Goal: Task Accomplishment & Management: Complete application form

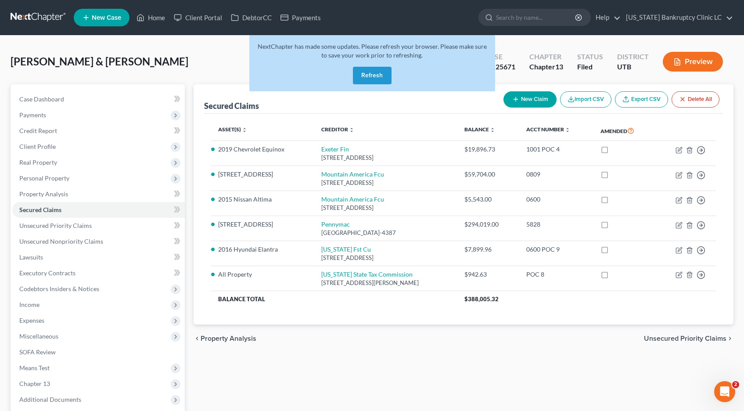
click at [371, 76] on button "Refresh" at bounding box center [372, 76] width 39 height 18
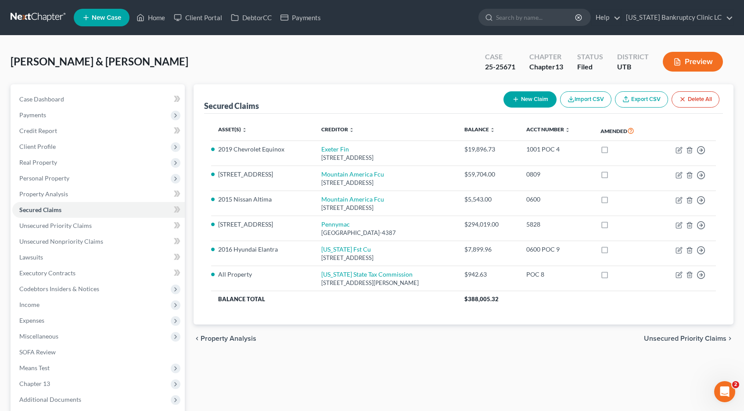
click at [50, 14] on link at bounding box center [39, 18] width 56 height 16
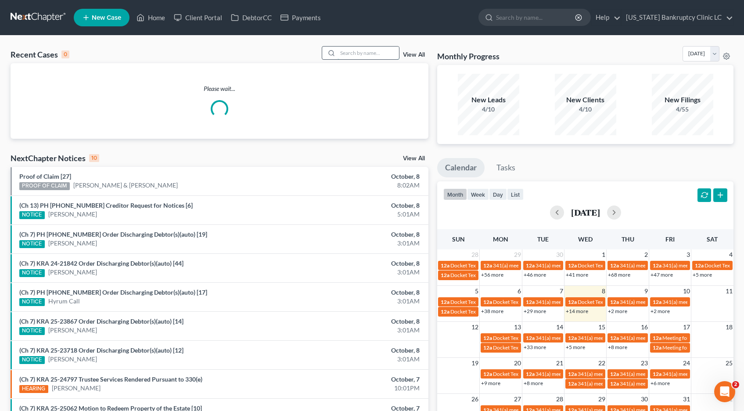
click at [352, 53] on input "search" at bounding box center [368, 53] width 61 height 13
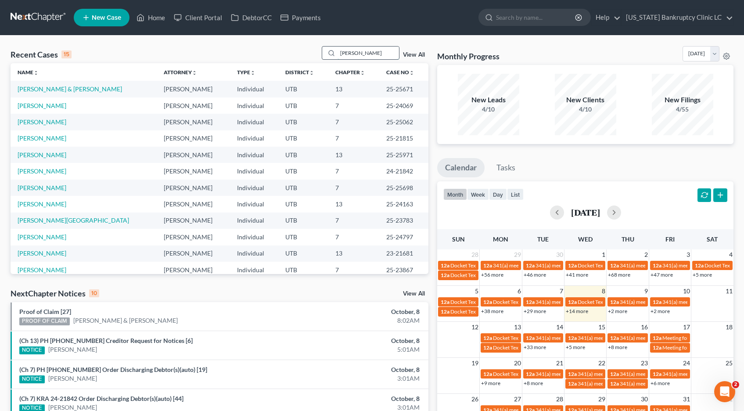
type input "sosa"
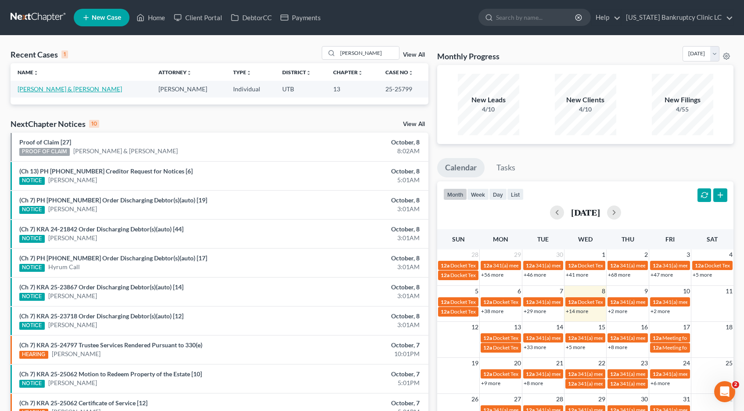
click at [66, 88] on link "[PERSON_NAME] & [PERSON_NAME]" at bounding box center [70, 88] width 105 height 7
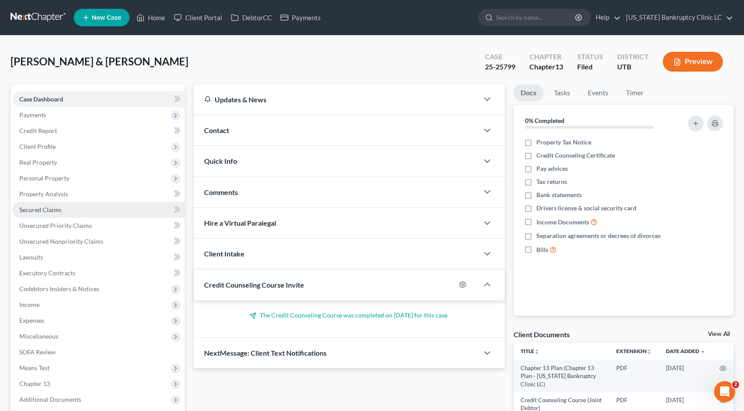
click at [50, 210] on span "Secured Claims" at bounding box center [40, 209] width 42 height 7
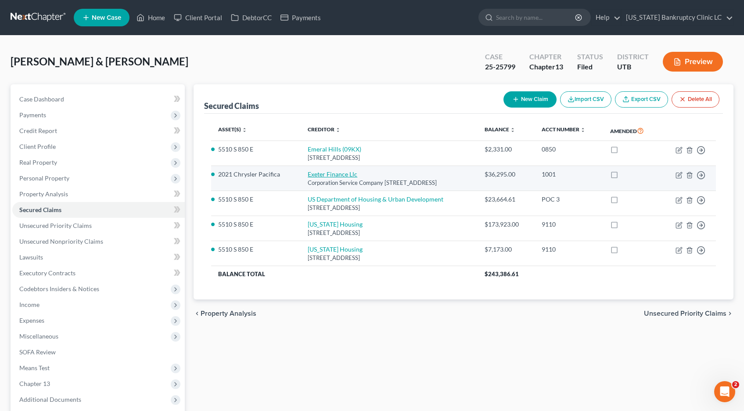
click at [308, 178] on link "Exeter Finance Llc" at bounding box center [333, 173] width 50 height 7
select select "46"
select select "2"
select select "0"
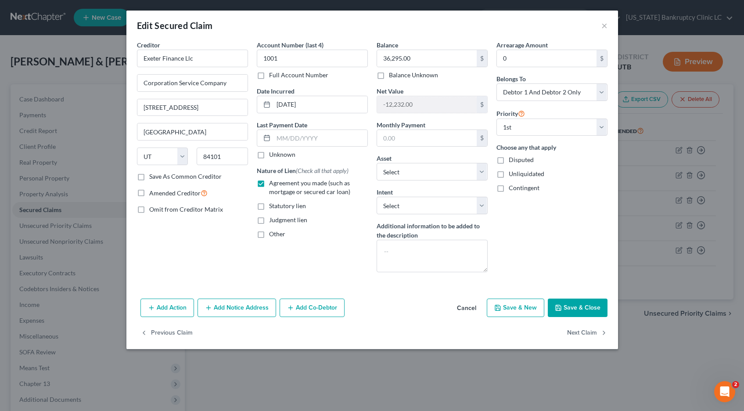
click at [269, 76] on label "Full Account Number" at bounding box center [298, 75] width 59 height 9
click at [273, 76] on input "Full Account Number" at bounding box center [276, 74] width 6 height 6
click at [301, 59] on input "1001" at bounding box center [312, 59] width 111 height 18
type input "1001 poc 6"
click at [427, 55] on input "36,295.00" at bounding box center [427, 58] width 100 height 17
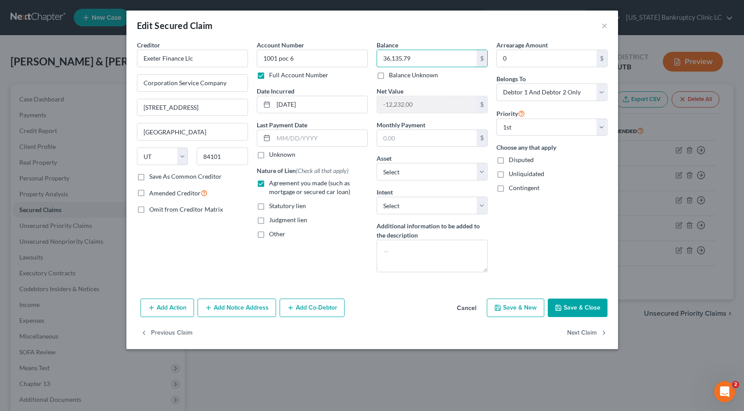
type input "36,135.79"
click at [565, 305] on button "Save & Close" at bounding box center [578, 308] width 60 height 18
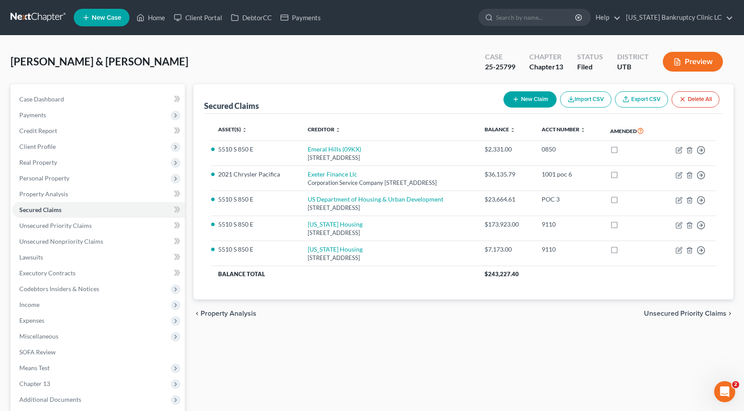
click at [28, 16] on link at bounding box center [39, 18] width 56 height 16
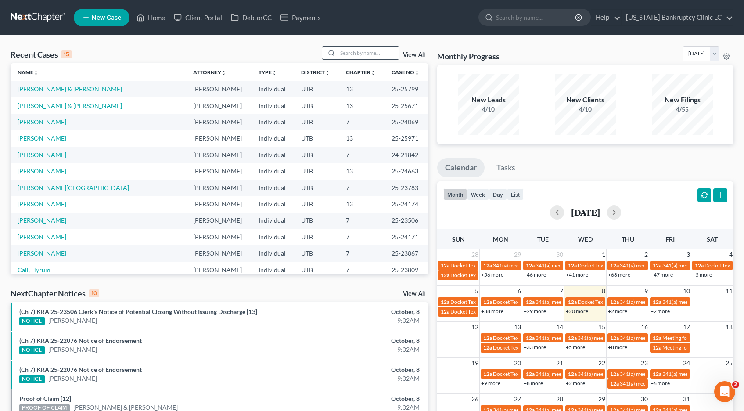
click at [357, 52] on input "search" at bounding box center [368, 53] width 61 height 13
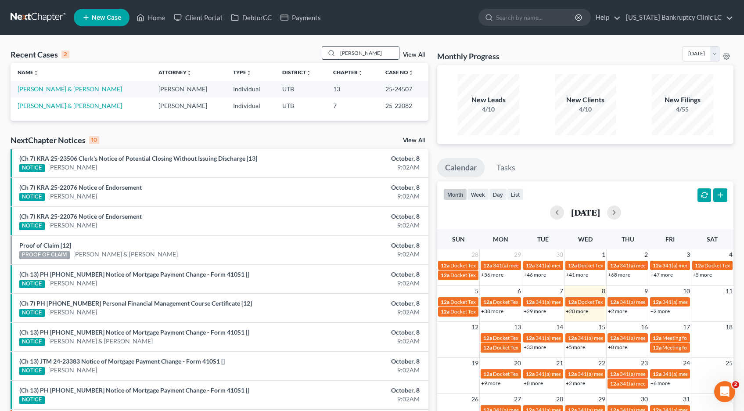
type input "morton"
click at [65, 90] on link "[PERSON_NAME] & [PERSON_NAME]" at bounding box center [70, 88] width 105 height 7
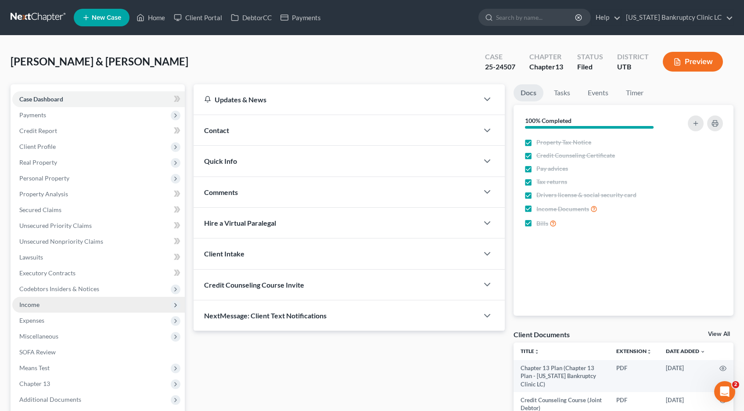
click at [30, 303] on span "Income" at bounding box center [29, 304] width 20 height 7
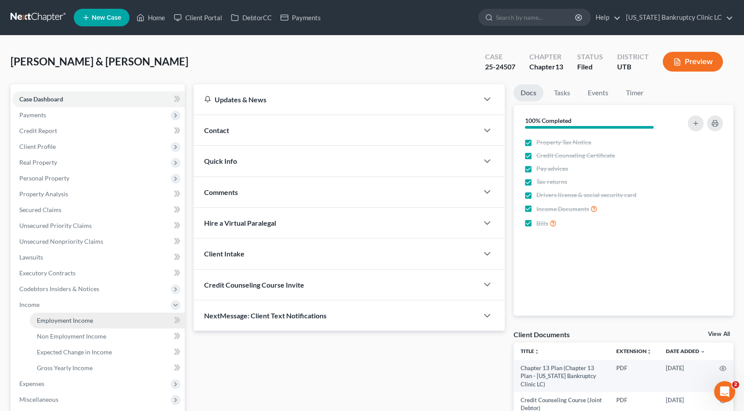
click at [48, 323] on span "Employment Income" at bounding box center [65, 320] width 56 height 7
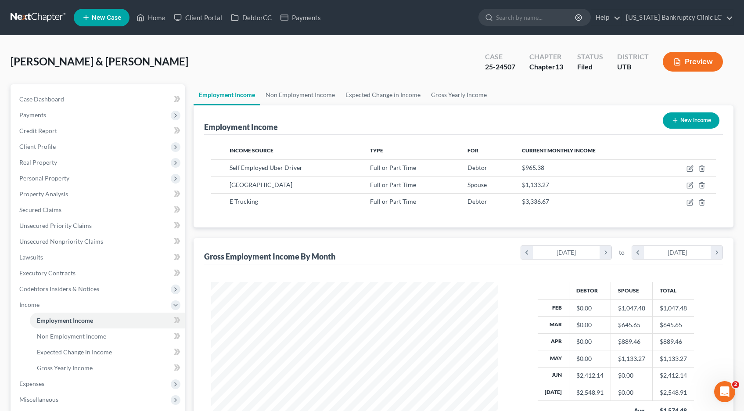
scroll to position [158, 305]
click at [690, 169] on icon "button" at bounding box center [690, 168] width 7 height 7
select select "0"
select select "3"
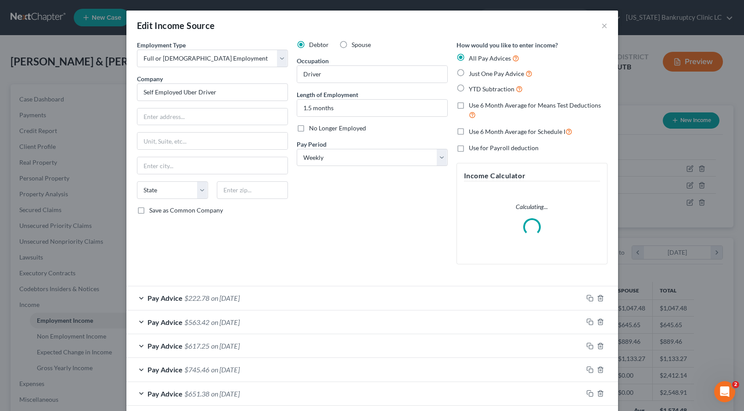
click at [309, 129] on label "No Longer Employed" at bounding box center [337, 128] width 57 height 9
click at [313, 129] on input "No Longer Employed" at bounding box center [316, 127] width 6 height 6
checkbox input "true"
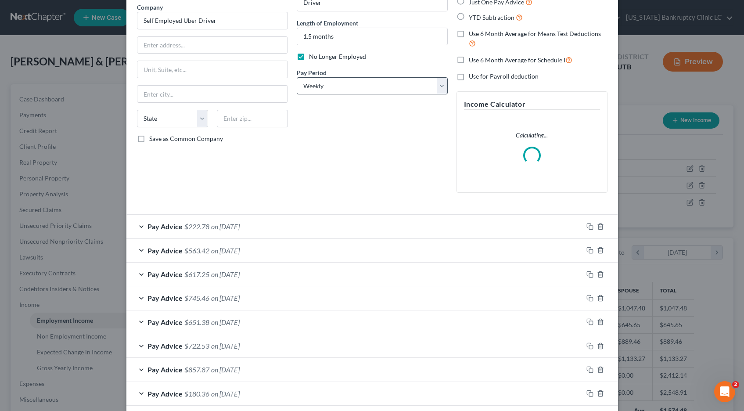
scroll to position [114, 0]
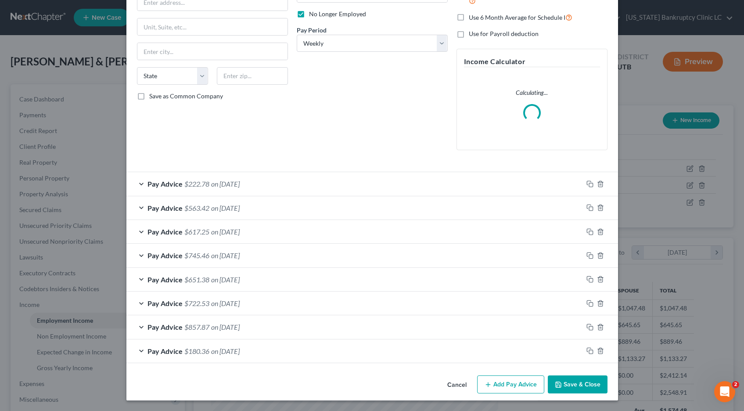
click at [580, 390] on button "Save & Close" at bounding box center [578, 384] width 60 height 18
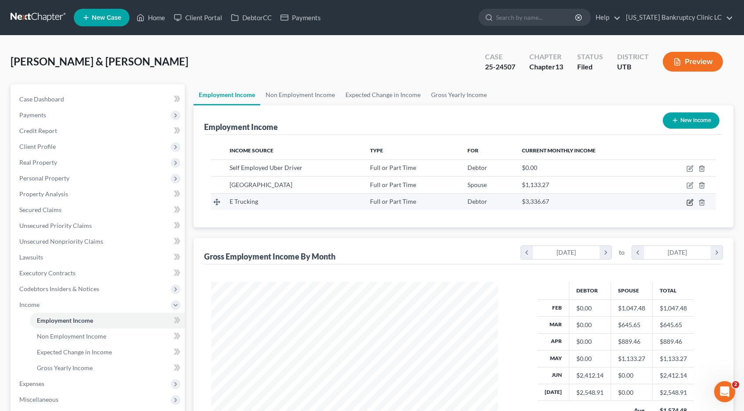
click at [689, 201] on icon "button" at bounding box center [690, 202] width 7 height 7
select select "0"
select select "46"
select select "3"
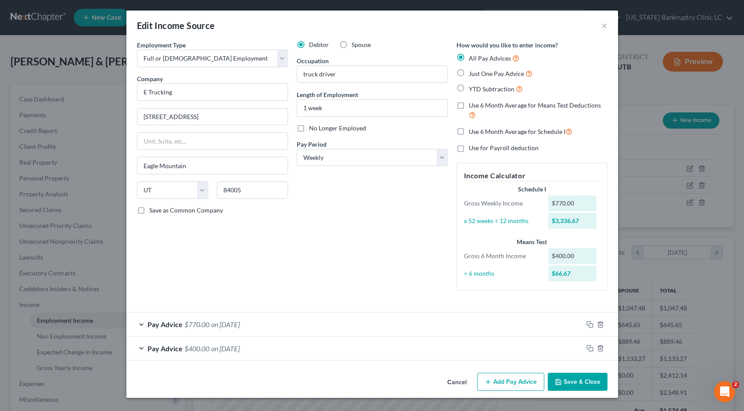
click at [509, 381] on button "Add Pay Advice" at bounding box center [510, 382] width 67 height 18
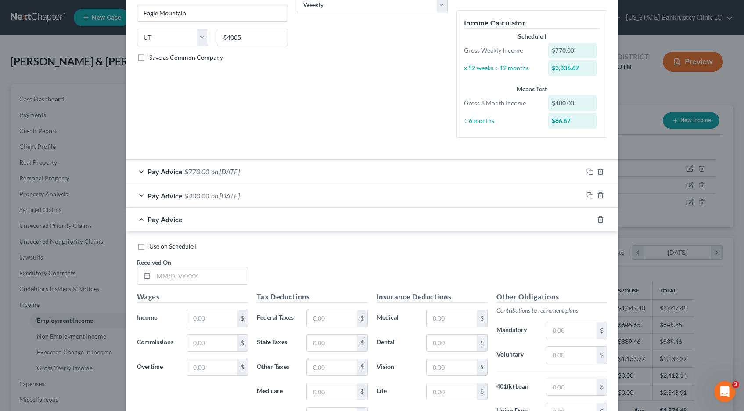
scroll to position [155, 0]
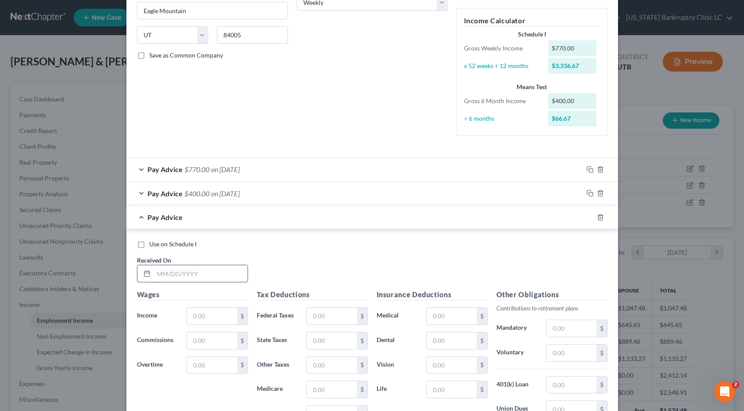
click at [203, 270] on input "text" at bounding box center [201, 273] width 94 height 17
type input "08/09/25"
click at [222, 315] on input "text" at bounding box center [212, 316] width 50 height 17
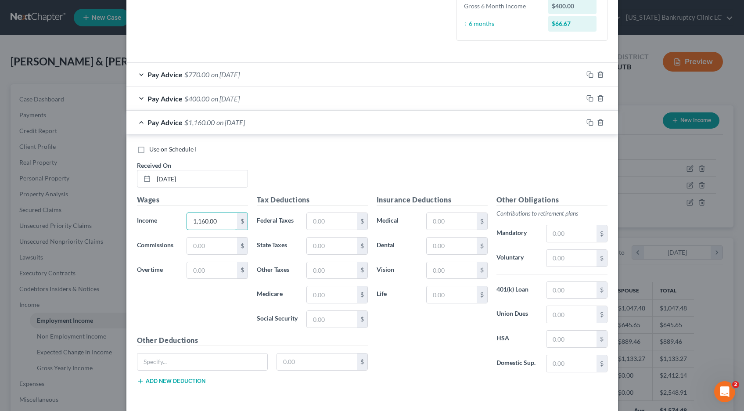
scroll to position [253, 0]
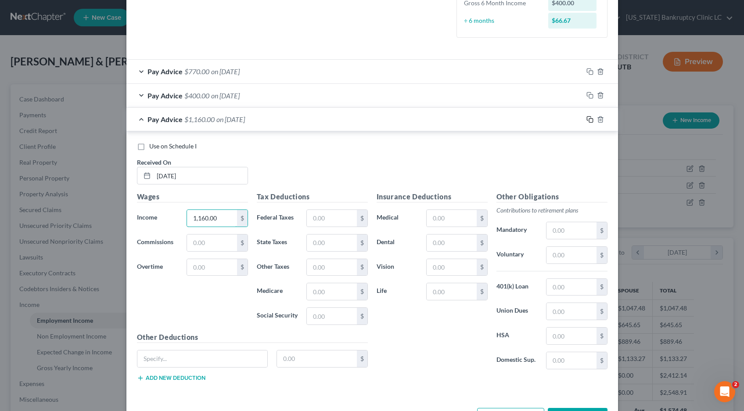
type input "1,160.00"
drag, startPoint x: 590, startPoint y: 120, endPoint x: 550, endPoint y: 126, distance: 40.3
click at [590, 120] on icon "button" at bounding box center [590, 119] width 7 height 7
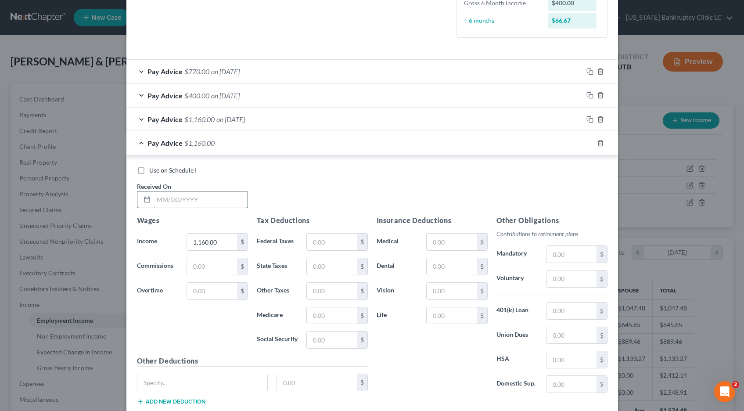
click at [177, 199] on input "text" at bounding box center [201, 199] width 94 height 17
type input "08/16/25"
click at [221, 245] on input "1,160.00" at bounding box center [212, 242] width 50 height 17
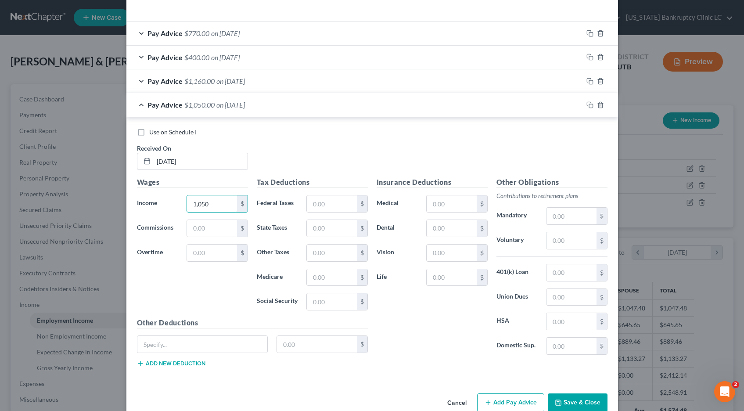
scroll to position [310, 0]
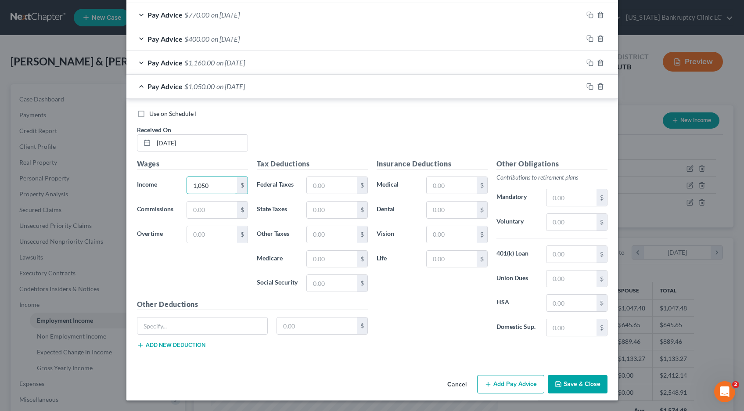
type input "1,050"
click at [574, 385] on button "Save & Close" at bounding box center [578, 384] width 60 height 18
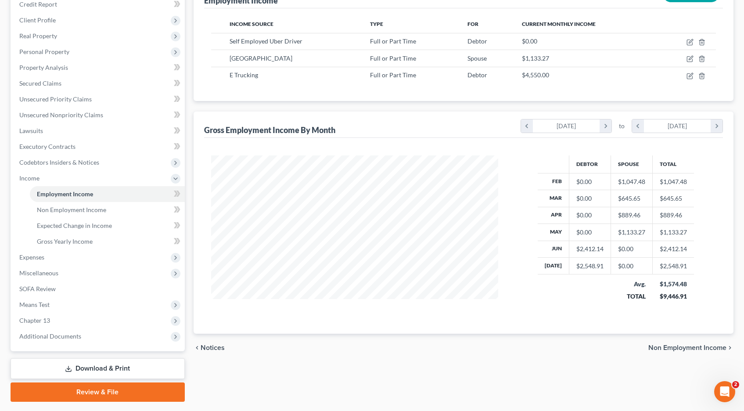
scroll to position [127, 0]
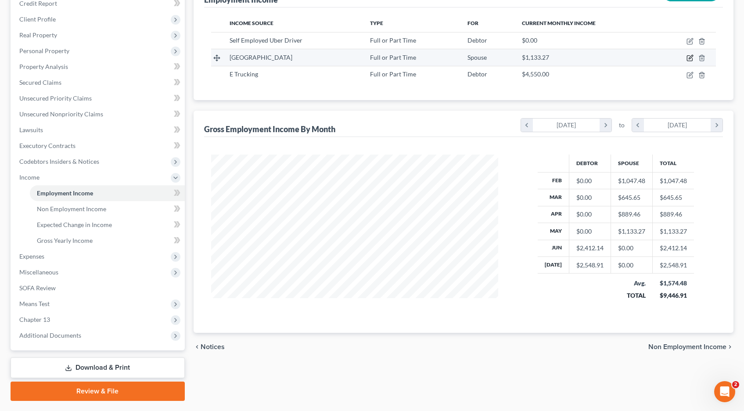
click at [692, 58] on icon "button" at bounding box center [689, 58] width 5 height 5
select select "0"
select select "46"
select select "0"
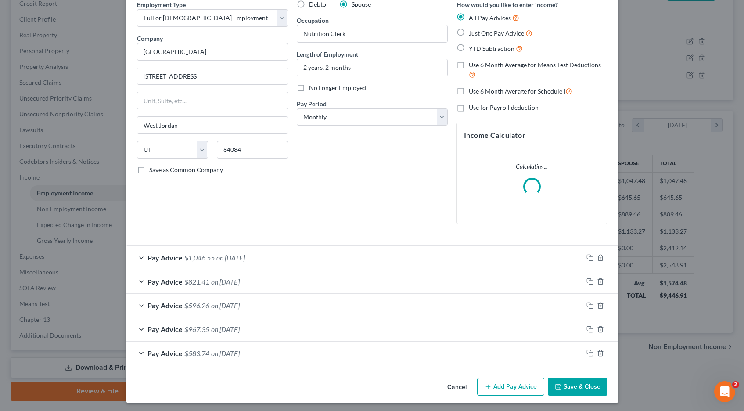
scroll to position [43, 0]
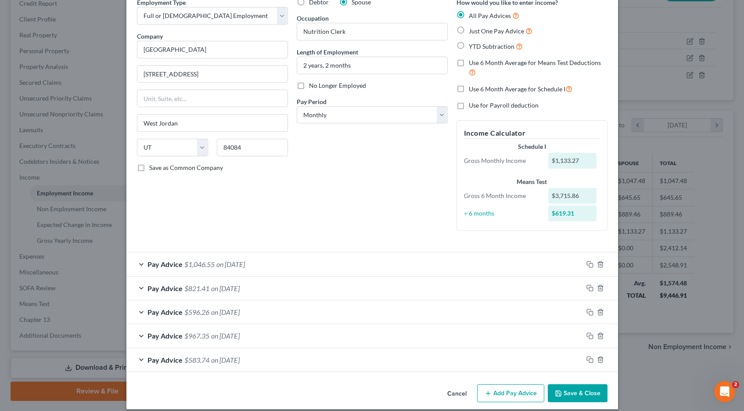
click at [516, 397] on button "Add Pay Advice" at bounding box center [510, 393] width 67 height 18
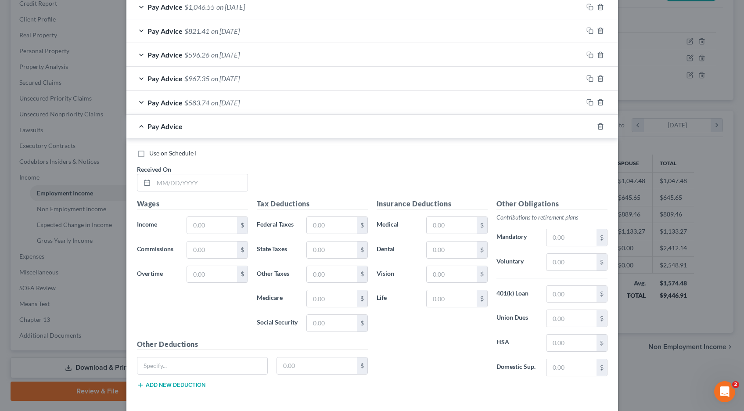
scroll to position [339, 0]
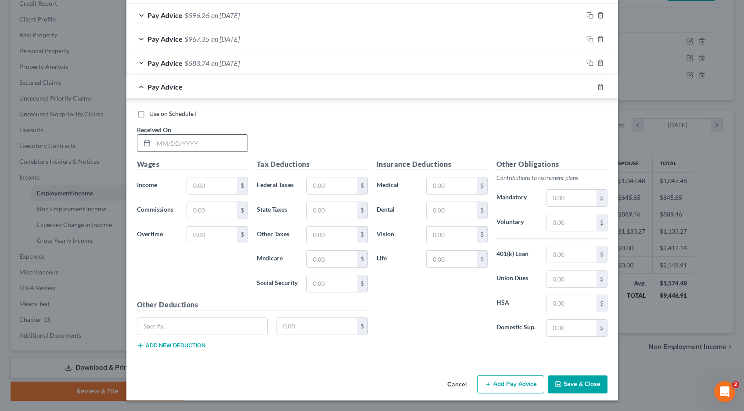
click at [171, 143] on input "text" at bounding box center [201, 143] width 94 height 17
click at [599, 88] on icon "button" at bounding box center [600, 86] width 7 height 7
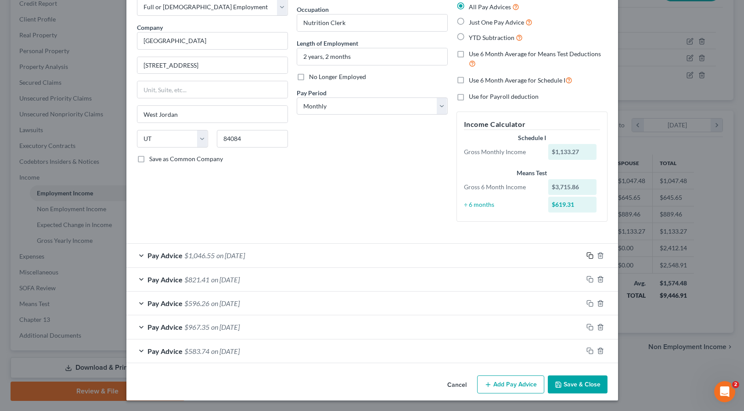
click at [591, 257] on icon "button" at bounding box center [590, 255] width 7 height 7
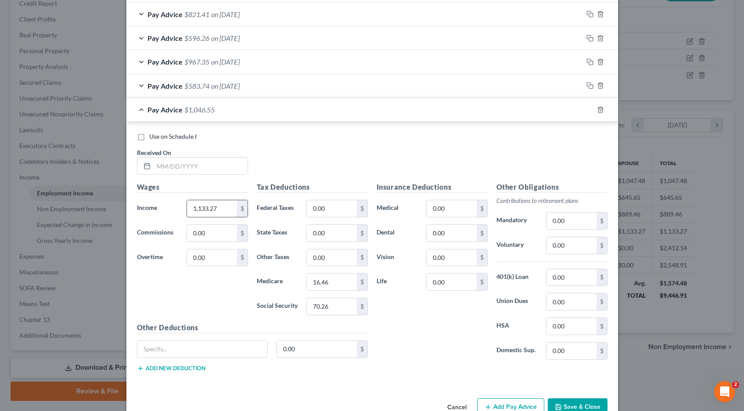
scroll to position [318, 0]
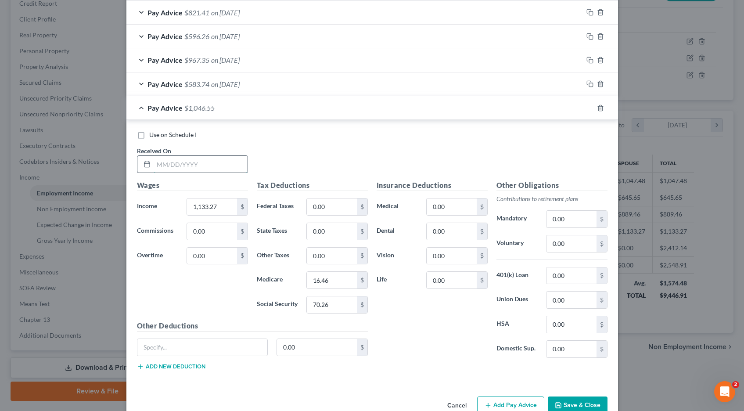
click at [193, 160] on input "text" at bounding box center [201, 164] width 94 height 17
type input "09/25/25"
type input "565.21"
type input "8.20"
type input "35.04"
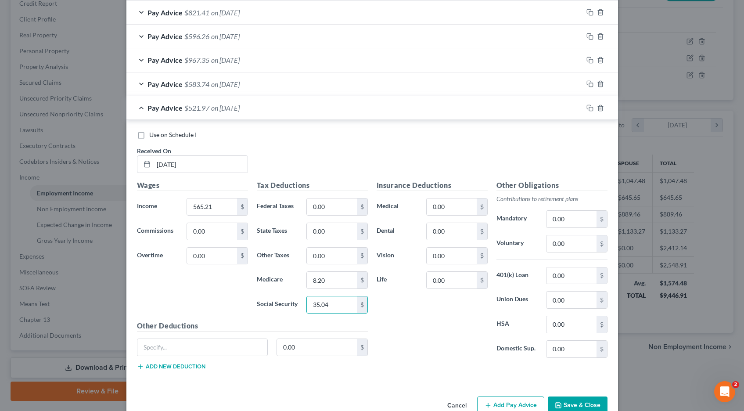
click at [572, 404] on button "Save & Close" at bounding box center [578, 405] width 60 height 18
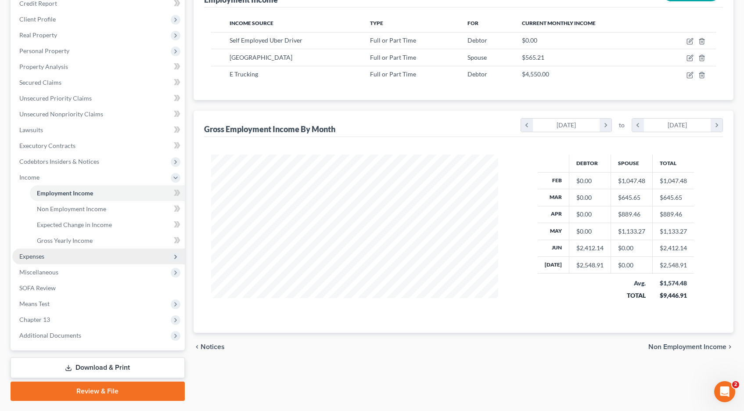
click at [40, 256] on span "Expenses" at bounding box center [31, 255] width 25 height 7
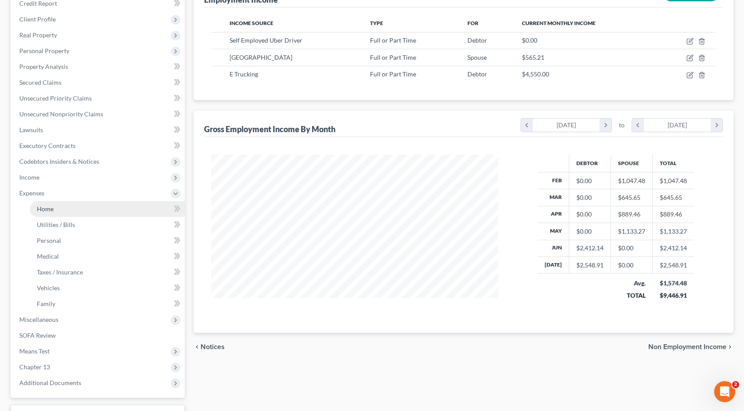
click at [41, 211] on span "Home" at bounding box center [45, 208] width 17 height 7
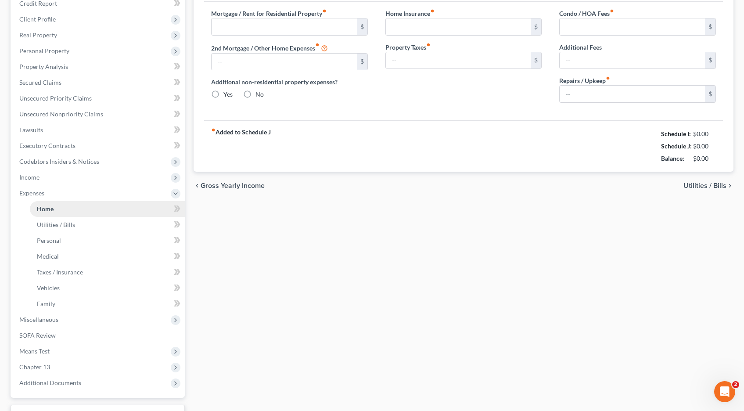
scroll to position [29, 0]
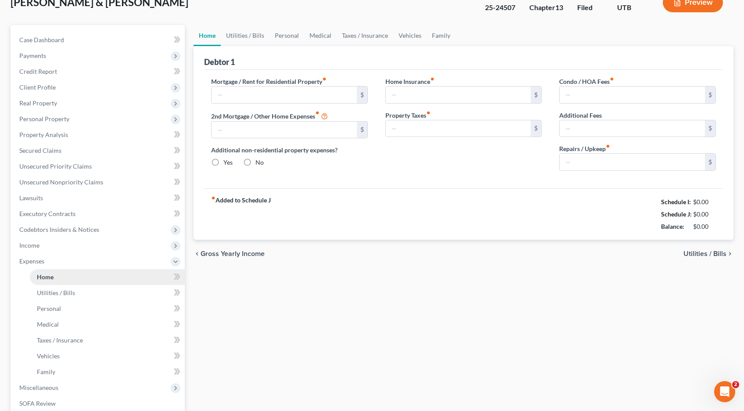
type input "1,413.76"
type input "246.31"
radio input "true"
type input "0.00"
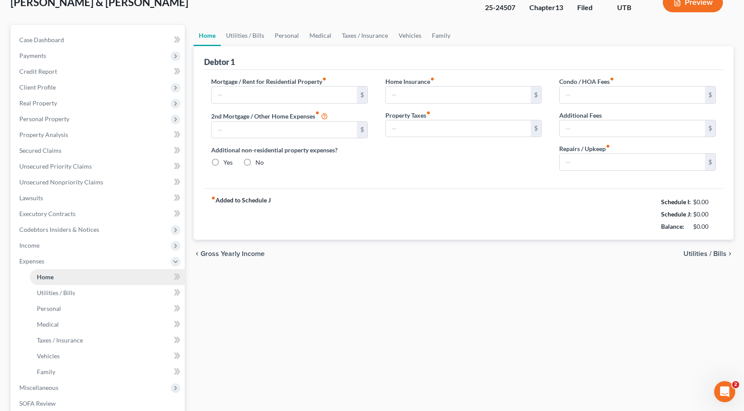
type input "0.00"
type input "41.00"
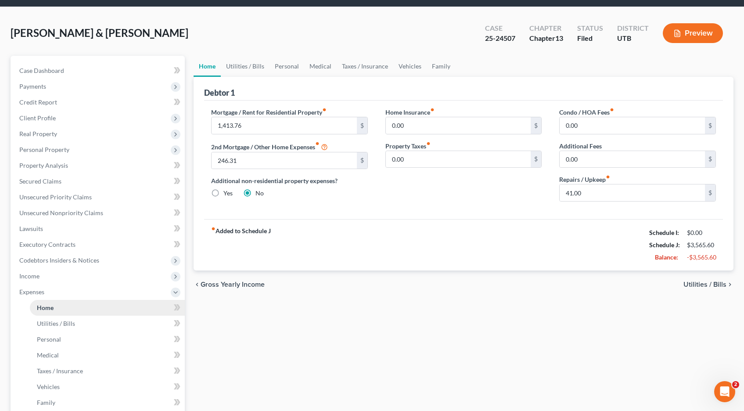
scroll to position [0, 0]
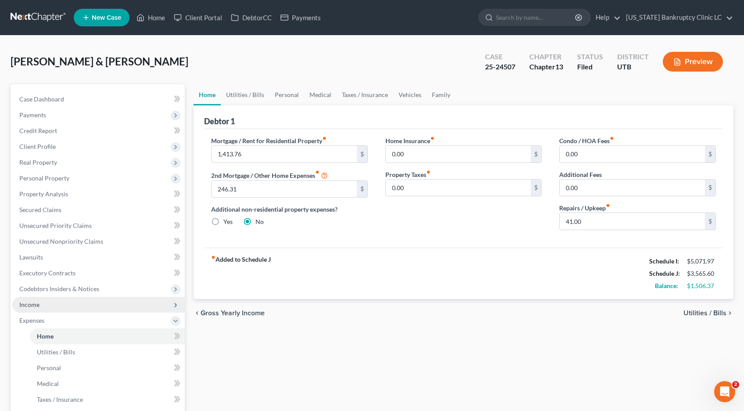
click at [47, 305] on span "Income" at bounding box center [98, 305] width 173 height 16
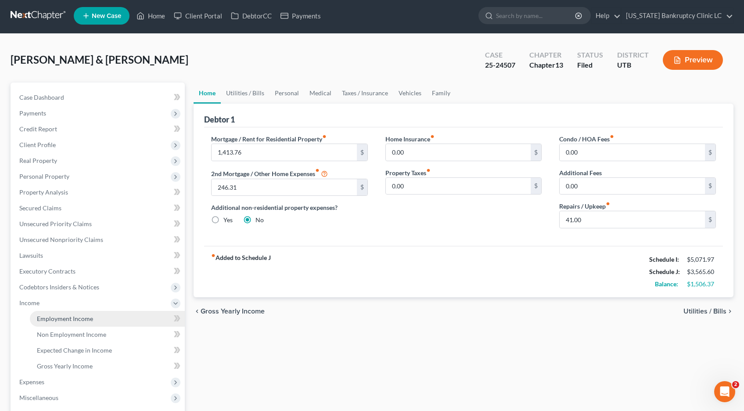
scroll to position [3, 0]
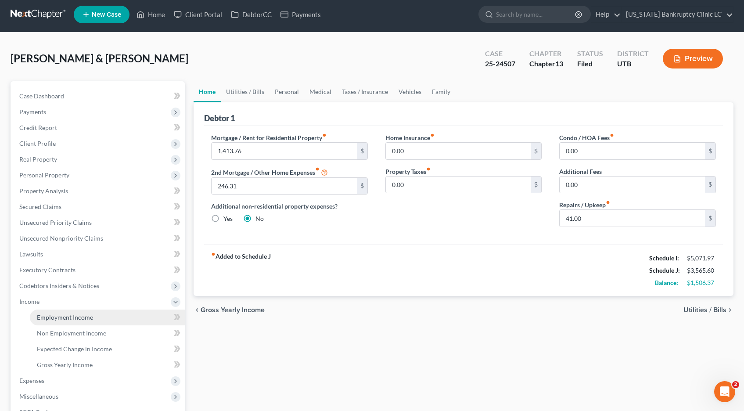
click at [47, 317] on span "Employment Income" at bounding box center [65, 317] width 56 height 7
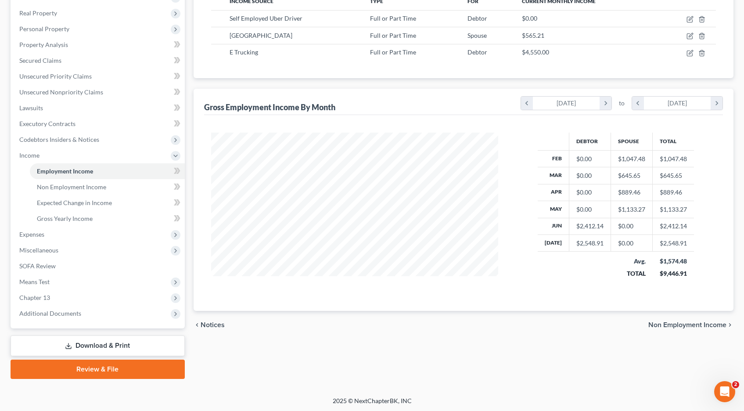
scroll to position [151, 0]
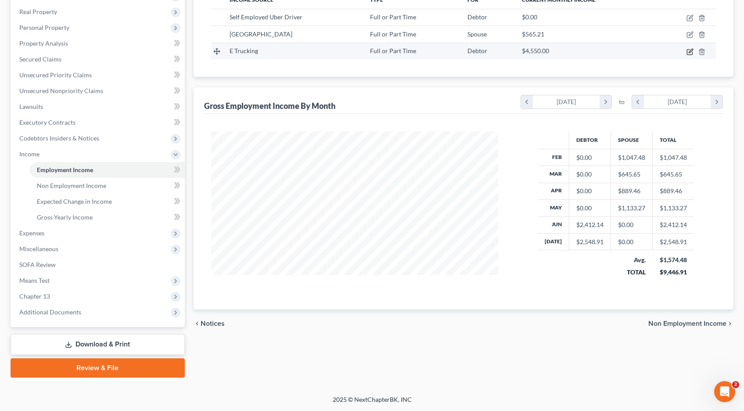
click at [691, 52] on icon "button" at bounding box center [691, 51] width 4 height 4
select select "0"
select select "46"
select select "3"
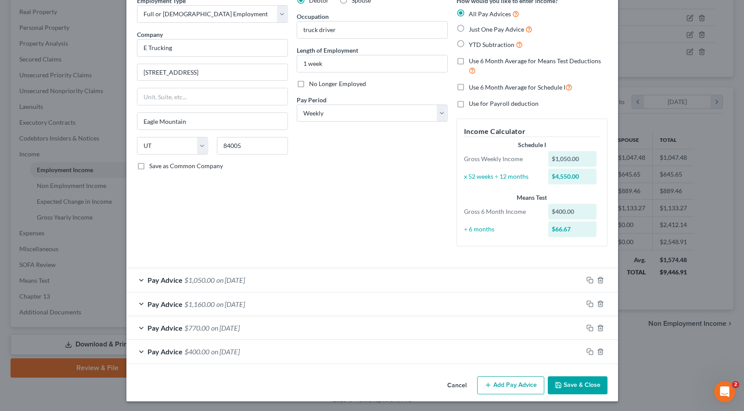
scroll to position [45, 0]
click at [140, 279] on div "Pay Advice $1,050.00 on 08/16/2025" at bounding box center [354, 278] width 457 height 23
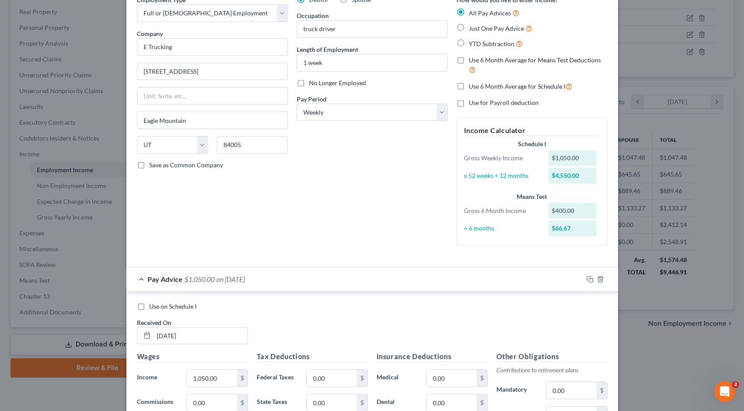
click at [149, 308] on label "Use on Schedule I" at bounding box center [172, 306] width 47 height 9
click at [153, 308] on input "Use on Schedule I" at bounding box center [156, 305] width 6 height 6
checkbox input "true"
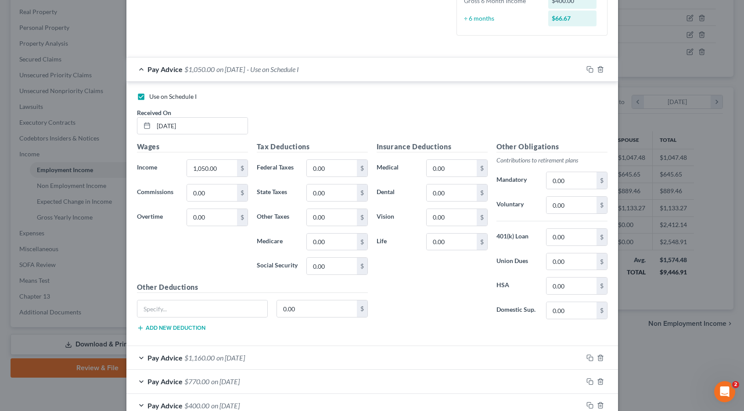
scroll to position [310, 0]
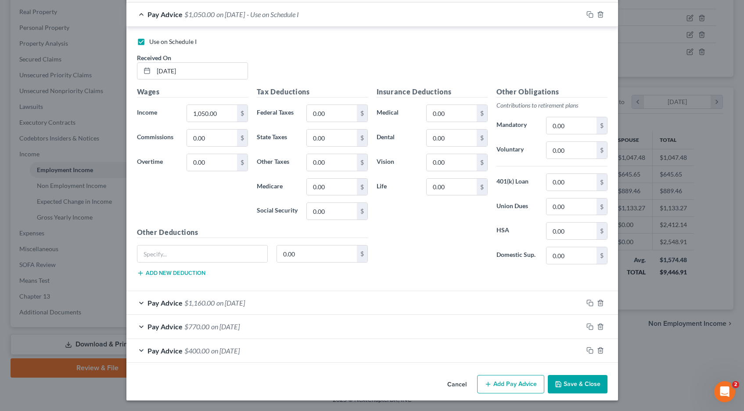
click at [565, 385] on button "Save & Close" at bounding box center [578, 384] width 60 height 18
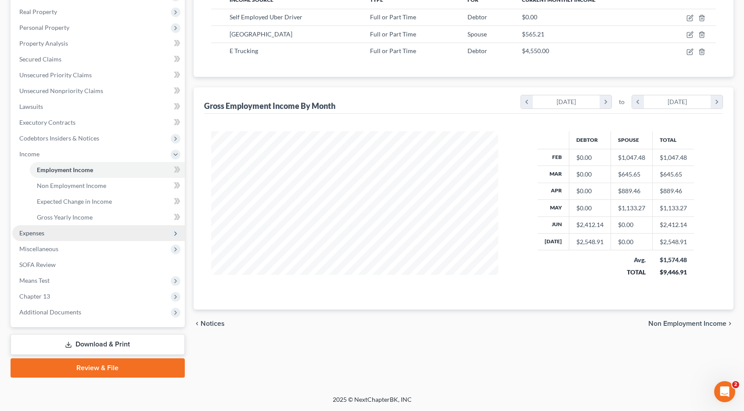
click at [39, 236] on span "Expenses" at bounding box center [31, 232] width 25 height 7
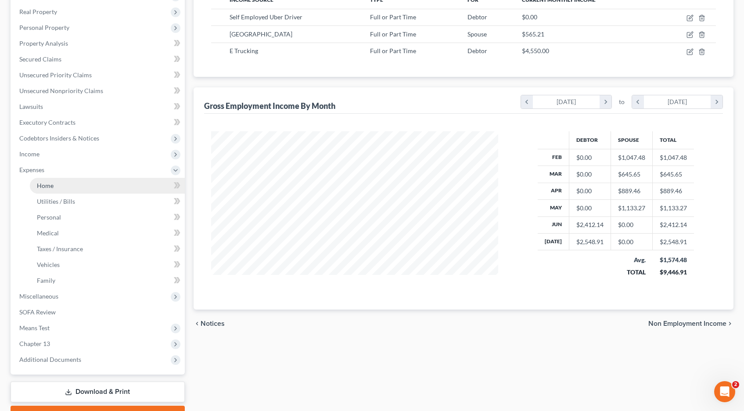
click at [56, 190] on link "Home" at bounding box center [107, 186] width 155 height 16
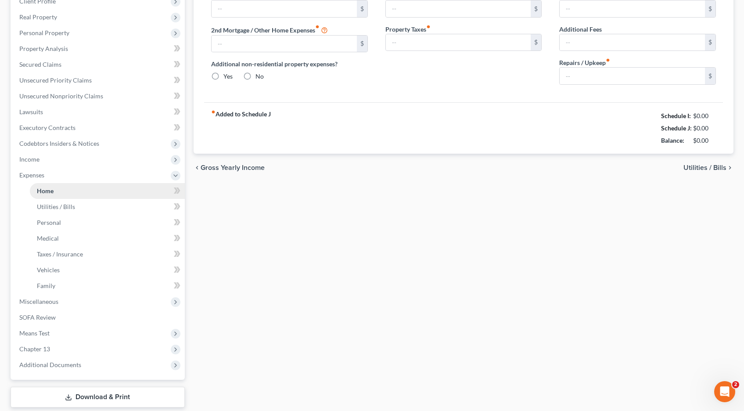
type input "1,413.76"
type input "246.31"
radio input "true"
type input "0.00"
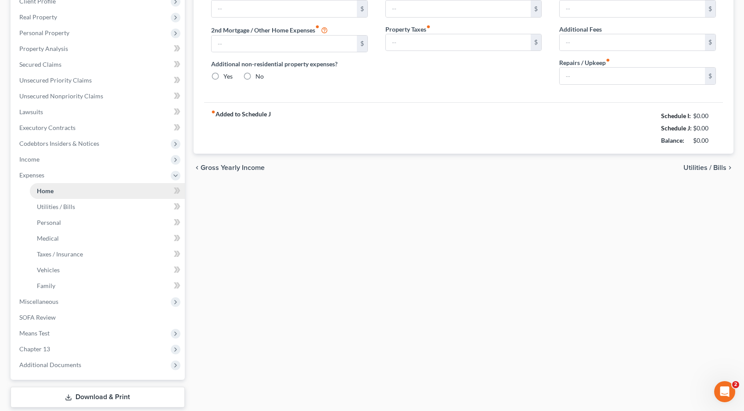
type input "0.00"
type input "41.00"
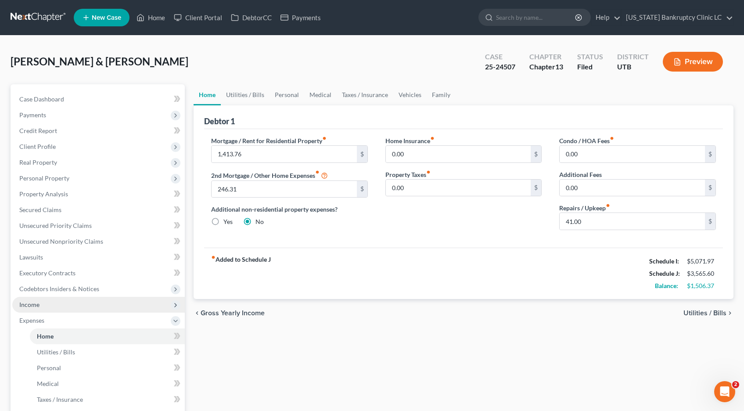
click at [27, 306] on span "Income" at bounding box center [29, 304] width 20 height 7
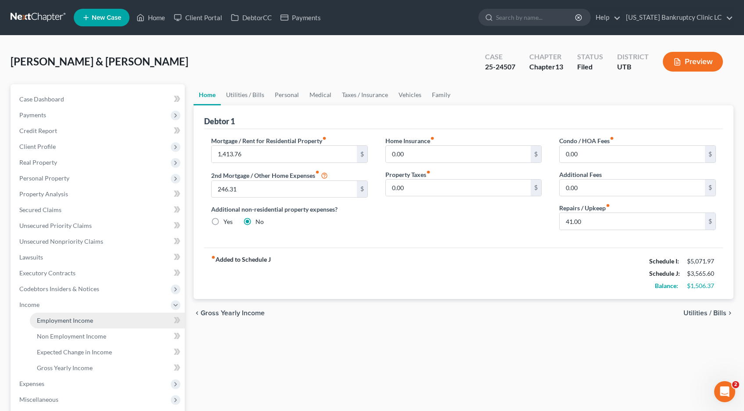
click at [54, 319] on span "Employment Income" at bounding box center [65, 320] width 56 height 7
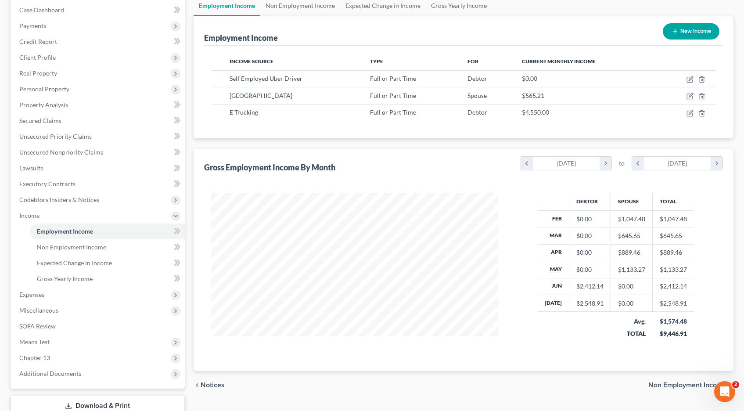
scroll to position [90, 0]
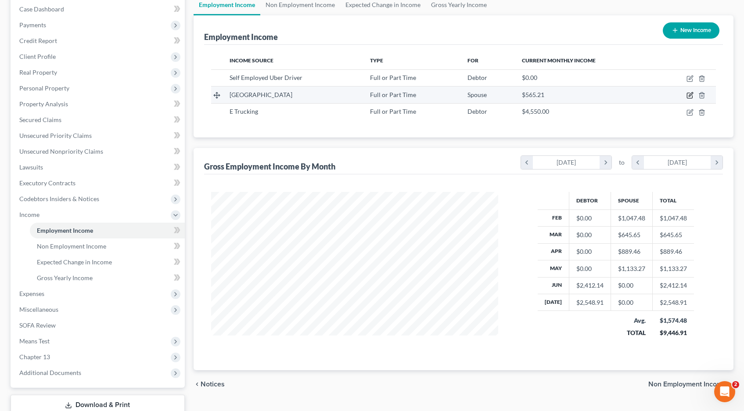
click at [689, 94] on icon "button" at bounding box center [690, 95] width 7 height 7
select select "0"
select select "46"
select select "0"
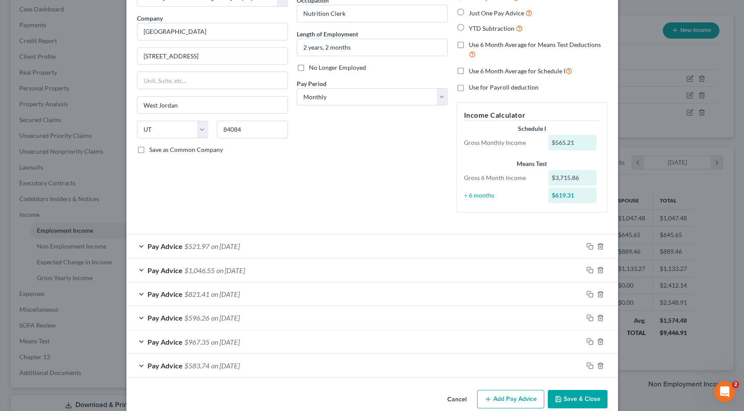
scroll to position [62, 0]
click at [141, 245] on div "Pay Advice $521.97 on 09/25/2025" at bounding box center [354, 244] width 457 height 23
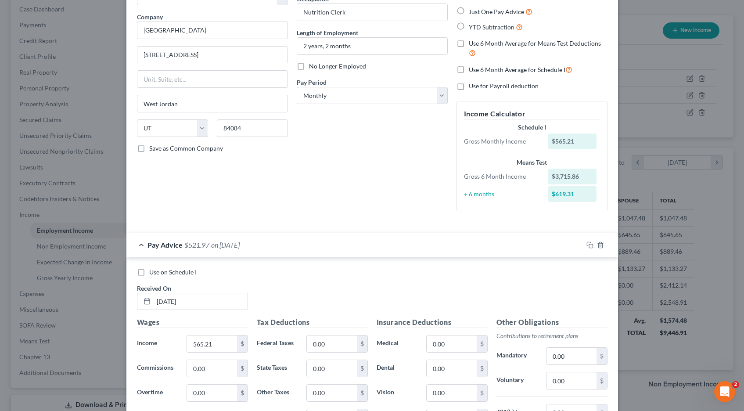
click at [149, 274] on label "Use on Schedule I" at bounding box center [172, 272] width 47 height 9
click at [153, 274] on input "Use on Schedule I" at bounding box center [156, 271] width 6 height 6
checkbox input "true"
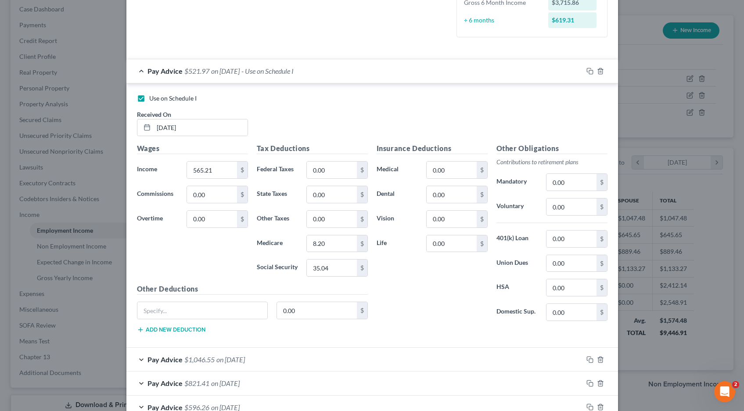
scroll to position [340, 0]
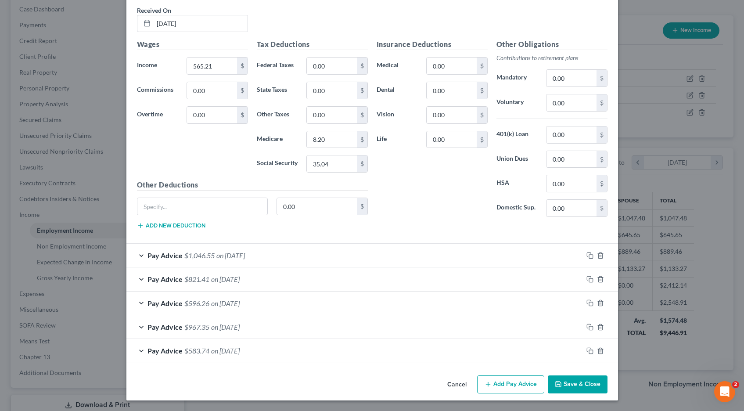
click at [580, 383] on button "Save & Close" at bounding box center [578, 384] width 60 height 18
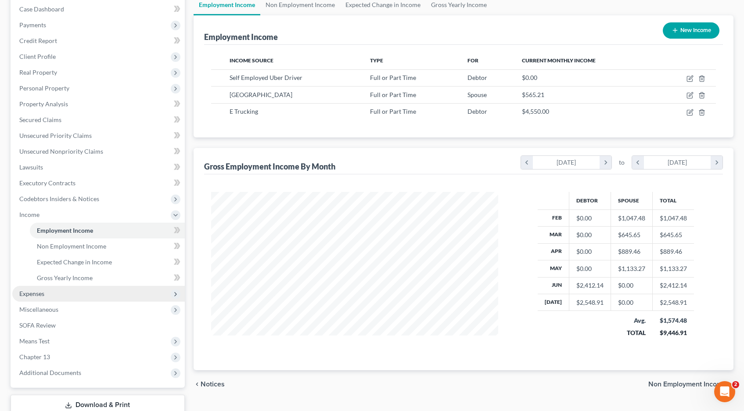
click at [30, 293] on span "Expenses" at bounding box center [31, 293] width 25 height 7
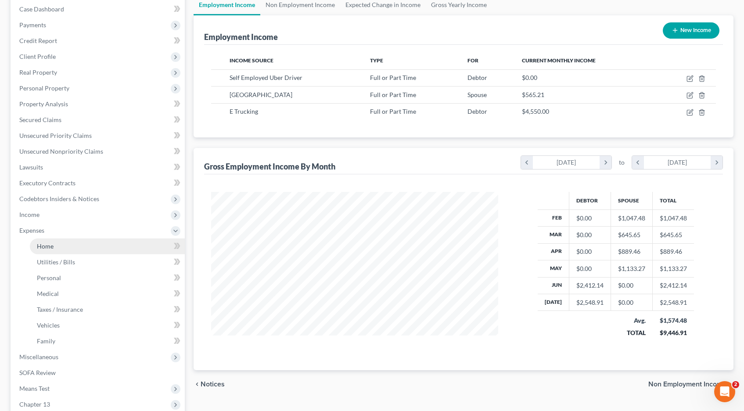
click at [46, 248] on span "Home" at bounding box center [45, 245] width 17 height 7
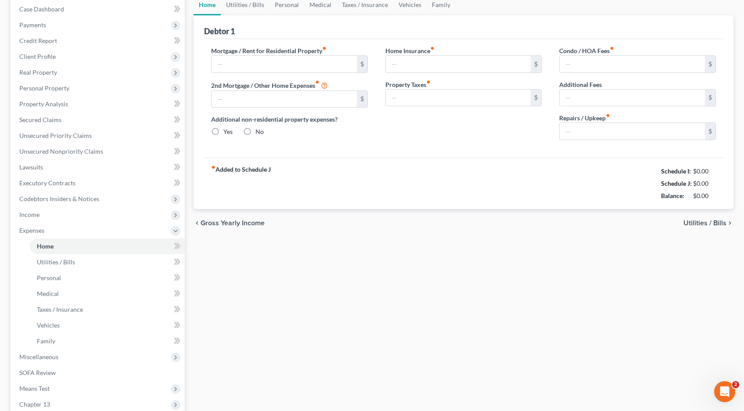
scroll to position [13, 0]
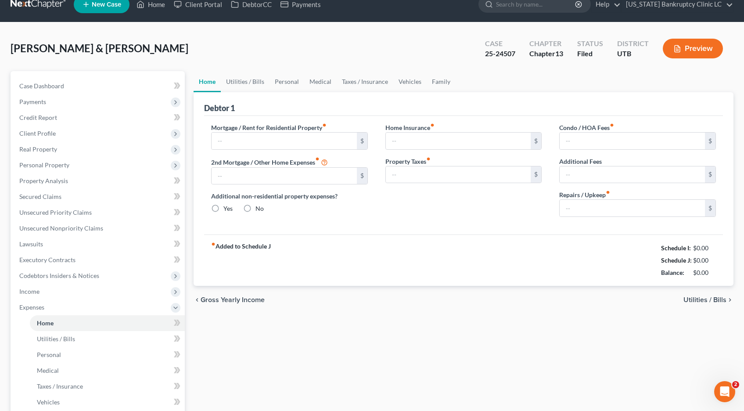
type input "1,413.76"
type input "246.31"
radio input "true"
type input "0.00"
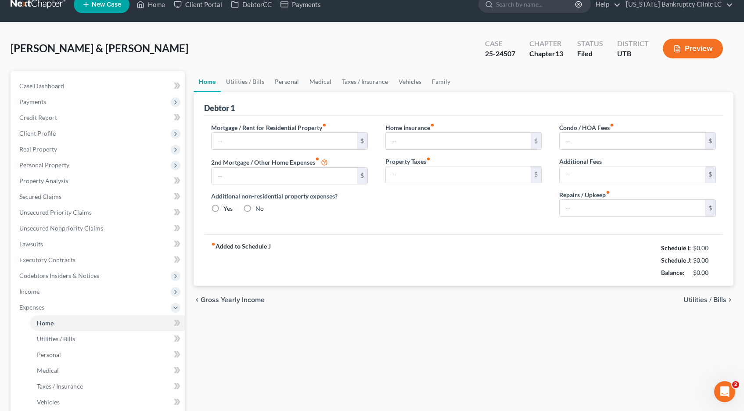
type input "0.00"
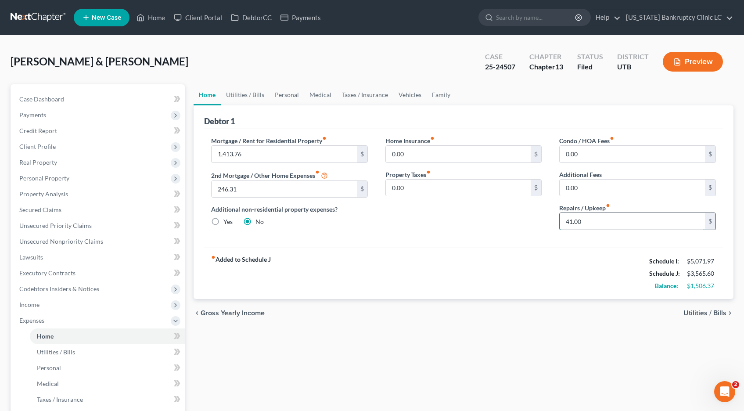
click at [584, 223] on input "41.00" at bounding box center [632, 221] width 145 height 17
type input "0"
click at [256, 96] on link "Utilities / Bills" at bounding box center [245, 94] width 49 height 21
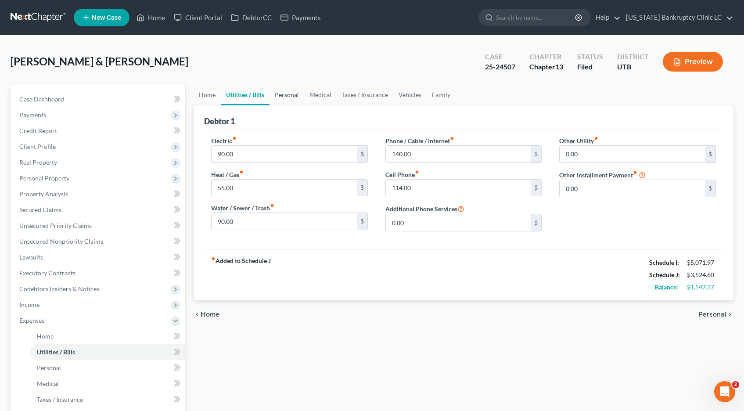
click at [290, 94] on link "Personal" at bounding box center [287, 94] width 35 height 21
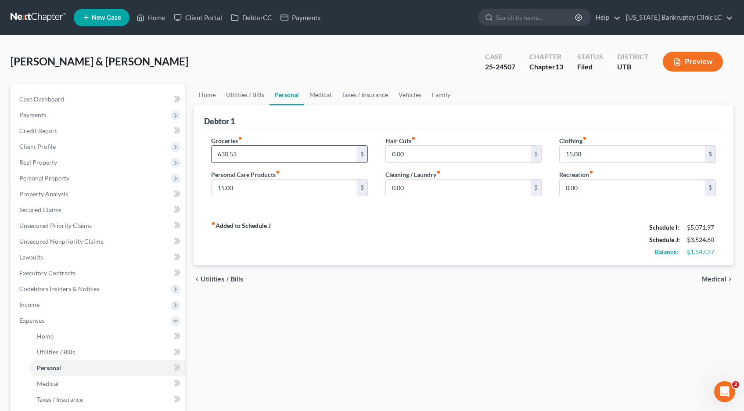
click at [251, 155] on input "630.53" at bounding box center [284, 154] width 145 height 17
type input "500.00"
click at [320, 94] on link "Medical" at bounding box center [320, 94] width 32 height 21
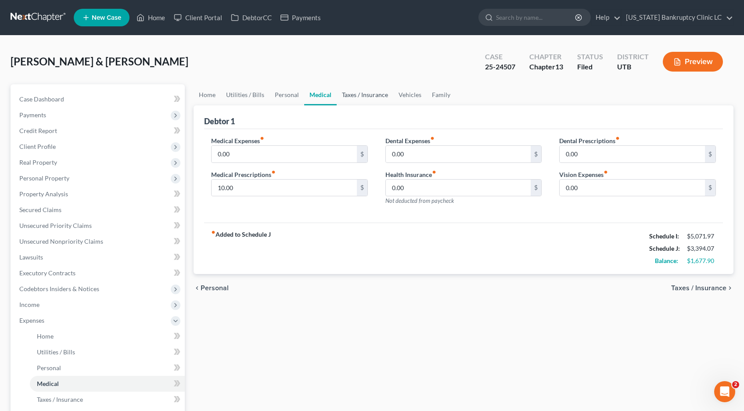
click at [363, 96] on link "Taxes / Insurance" at bounding box center [365, 94] width 57 height 21
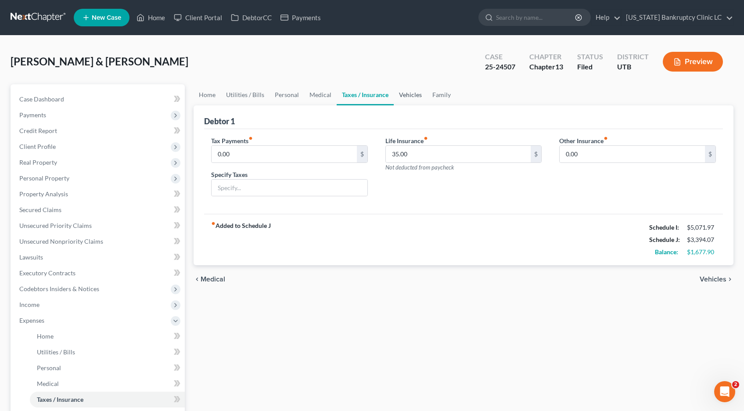
click at [407, 95] on link "Vehicles" at bounding box center [410, 94] width 33 height 21
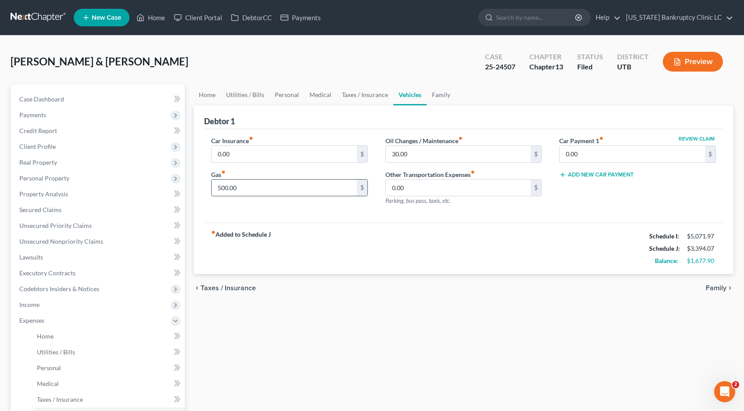
click at [259, 189] on input "500.00" at bounding box center [284, 188] width 145 height 17
click at [232, 187] on input "400" at bounding box center [284, 188] width 145 height 17
type input "3"
type input "2"
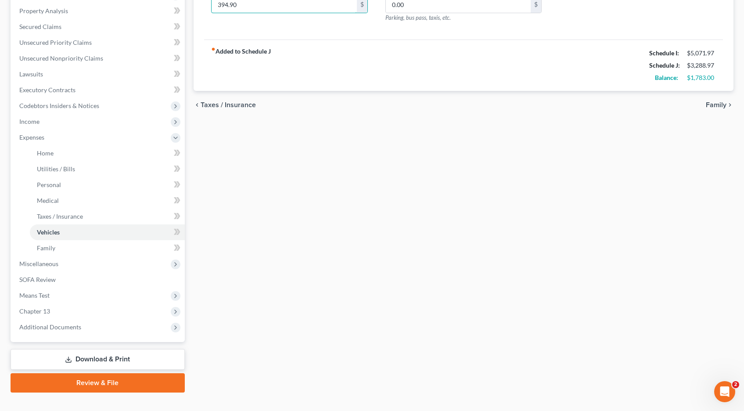
scroll to position [198, 0]
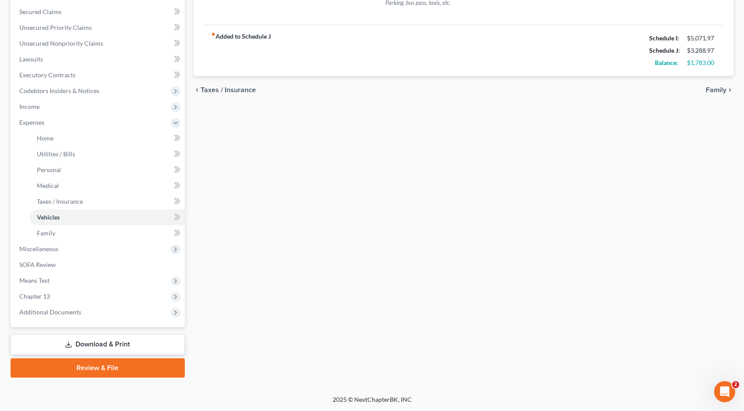
type input "394.90"
click at [121, 348] on link "Download & Print" at bounding box center [98, 344] width 174 height 21
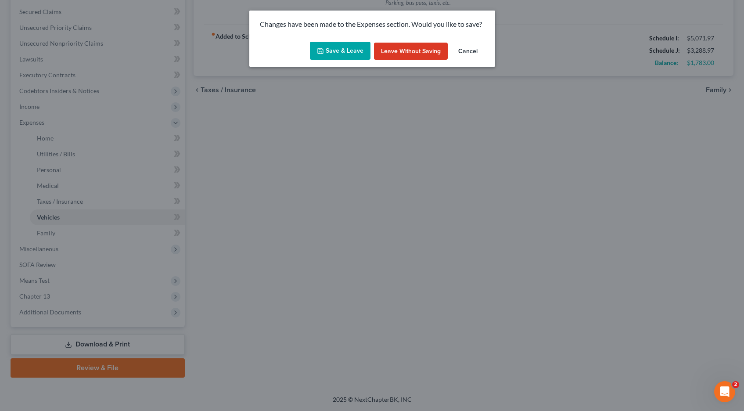
click at [344, 48] on button "Save & Leave" at bounding box center [340, 51] width 61 height 18
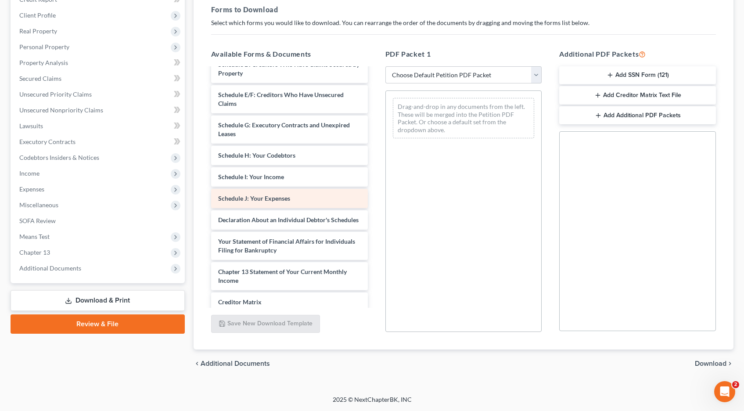
scroll to position [183, 0]
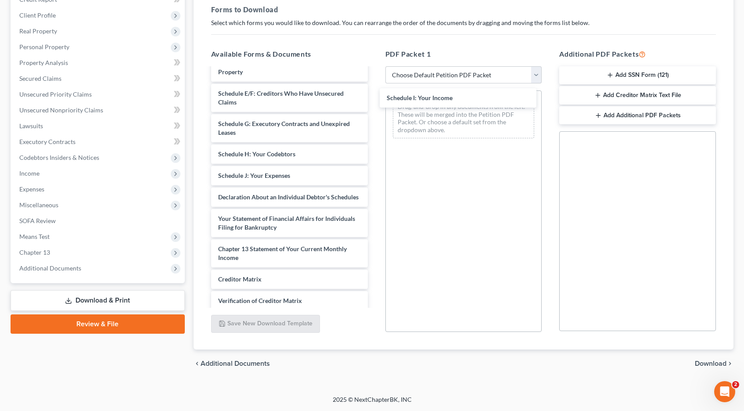
drag, startPoint x: 231, startPoint y: 173, endPoint x: 378, endPoint y: 118, distance: 158.0
click at [375, 95] on div "Schedule I: Your Income Chapter 13 Plan (Chapter 13 Plan - [US_STATE] Bankruptc…" at bounding box center [289, 123] width 171 height 477
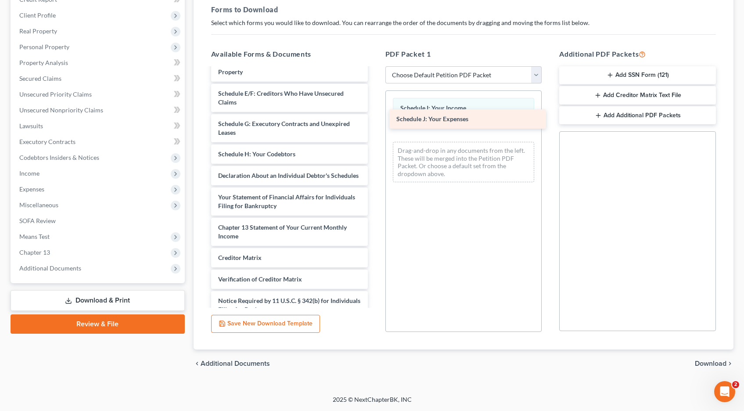
drag, startPoint x: 229, startPoint y: 178, endPoint x: 407, endPoint y: 122, distance: 187.1
click at [375, 122] on div "Schedule J: Your Expenses Chapter 13 Plan (Chapter 13 Plan - [US_STATE] Bankrup…" at bounding box center [289, 112] width 171 height 455
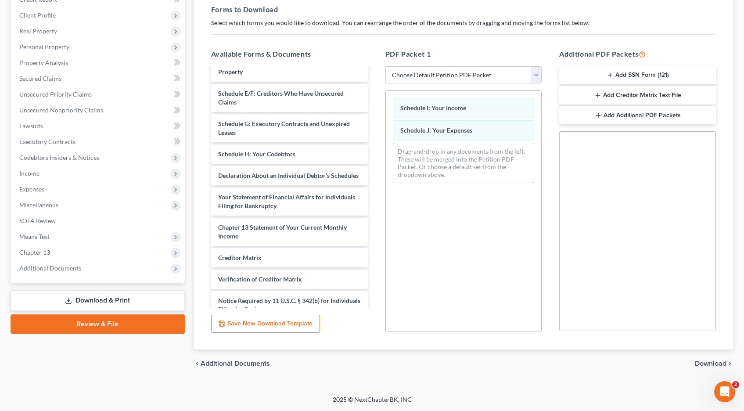
click at [701, 364] on span "Download" at bounding box center [711, 363] width 32 height 7
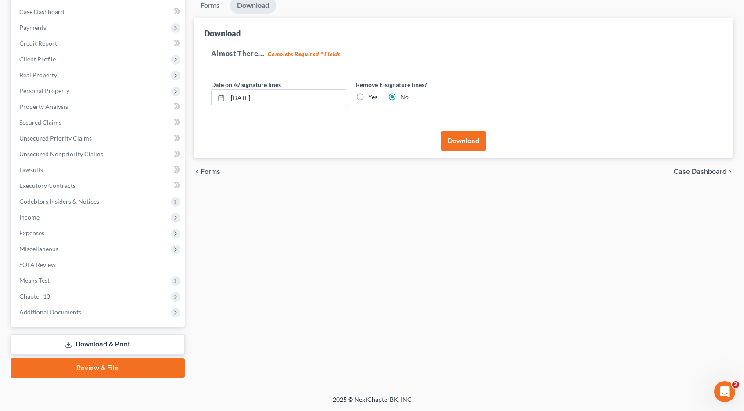
click at [473, 136] on button "Download" at bounding box center [464, 140] width 46 height 19
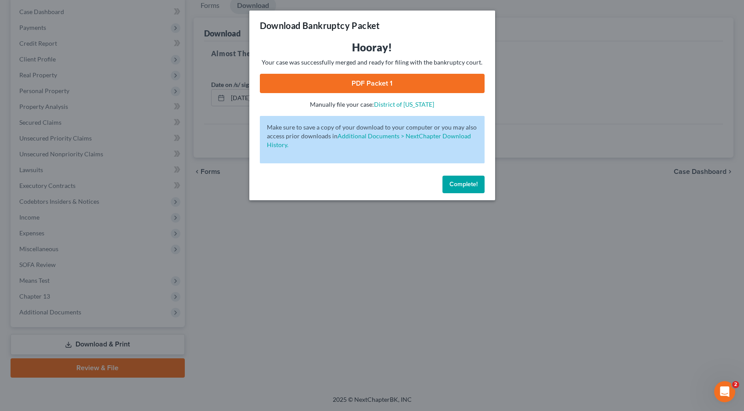
click at [357, 84] on link "PDF Packet 1" at bounding box center [372, 83] width 225 height 19
click at [459, 186] on span "Complete!" at bounding box center [464, 183] width 28 height 7
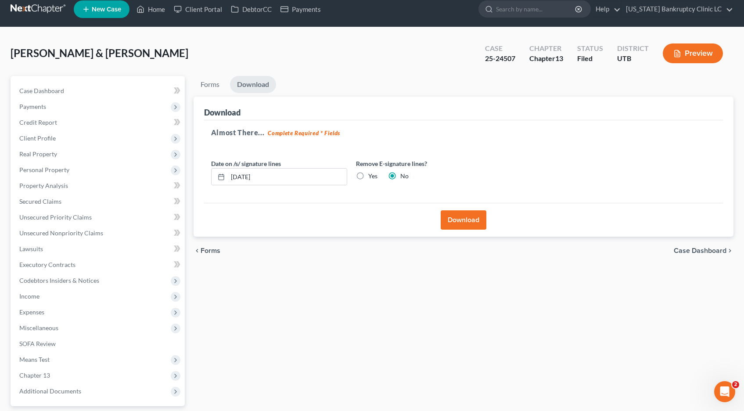
scroll to position [0, 0]
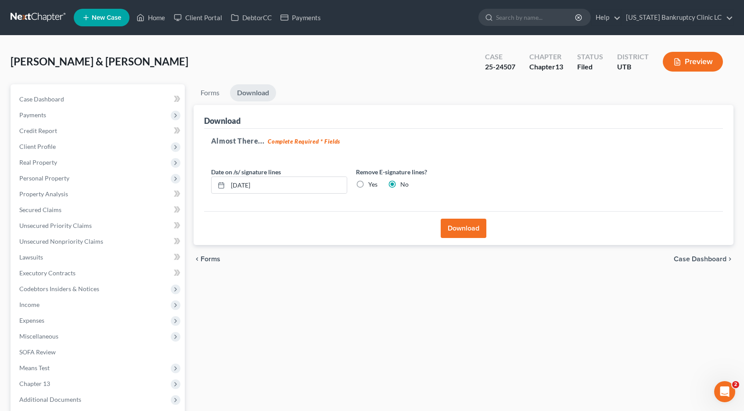
click at [34, 17] on link at bounding box center [39, 18] width 56 height 16
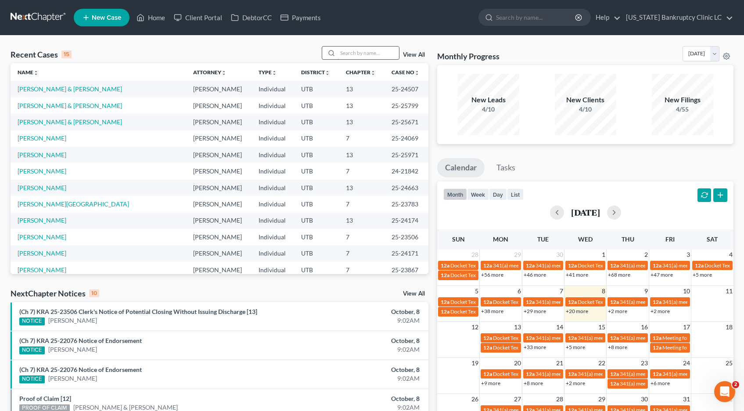
click at [357, 54] on input "search" at bounding box center [368, 53] width 61 height 13
type input "[PERSON_NAME]"
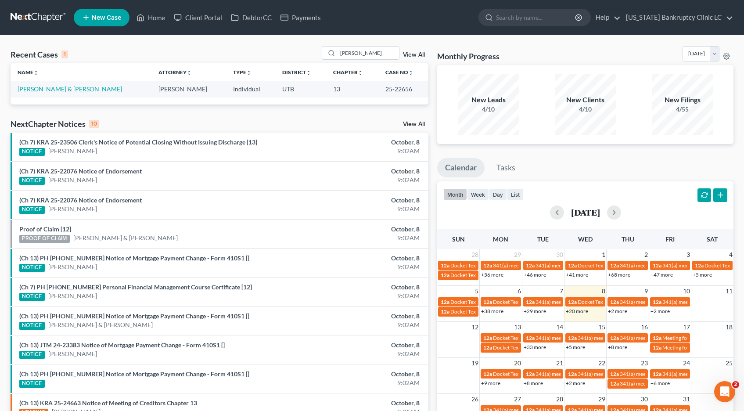
click at [67, 89] on link "[PERSON_NAME] & [PERSON_NAME]" at bounding box center [70, 88] width 105 height 7
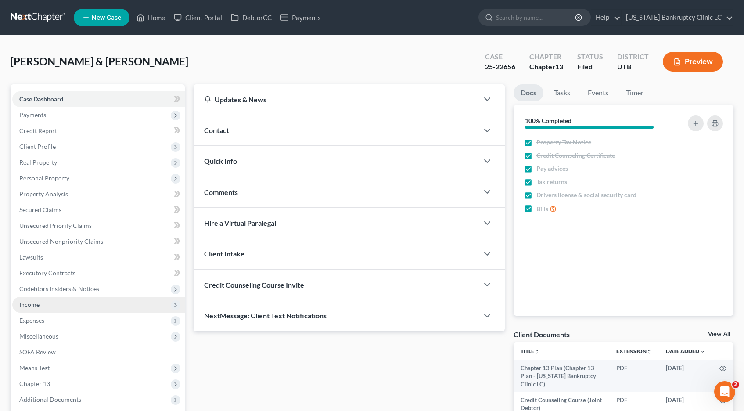
click at [30, 306] on span "Income" at bounding box center [29, 304] width 20 height 7
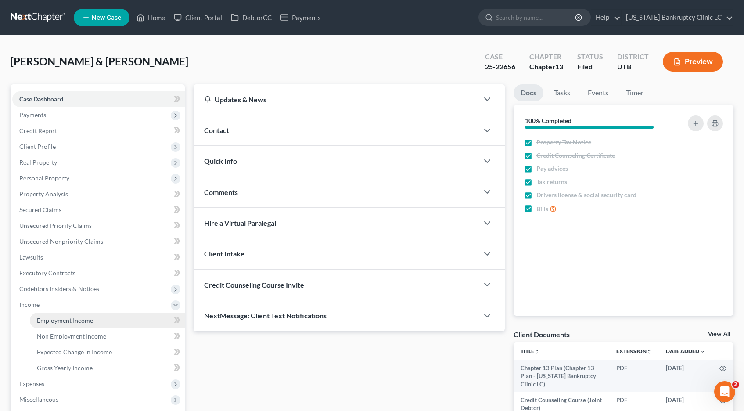
click at [43, 321] on span "Employment Income" at bounding box center [65, 320] width 56 height 7
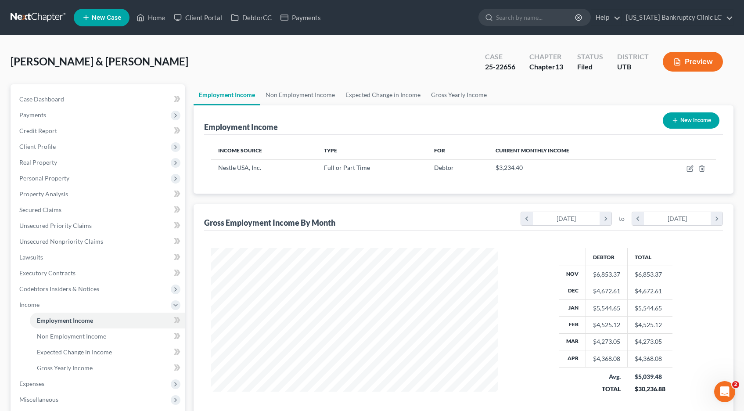
scroll to position [158, 305]
click at [688, 168] on icon "button" at bounding box center [690, 168] width 7 height 7
select select "0"
select select "48"
select select "3"
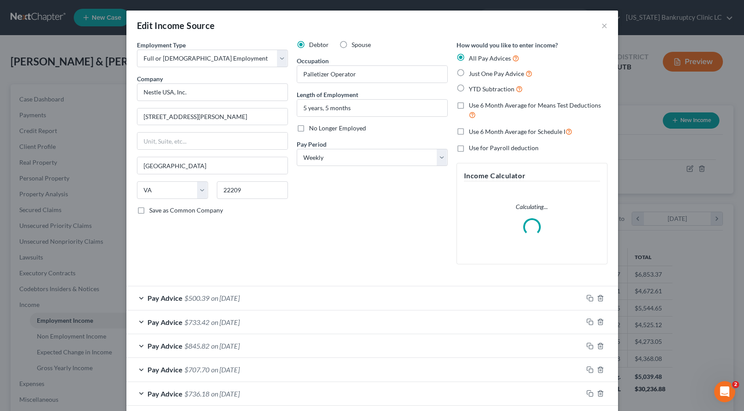
click at [309, 127] on label "No Longer Employed" at bounding box center [337, 128] width 57 height 9
click at [313, 127] on input "No Longer Employed" at bounding box center [316, 127] width 6 height 6
checkbox input "true"
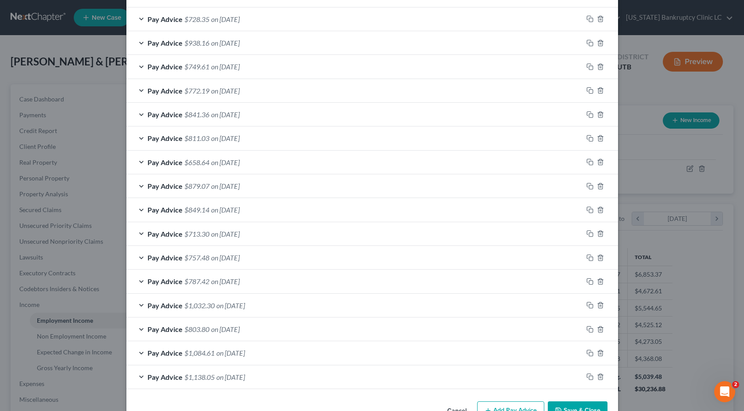
scroll to position [594, 0]
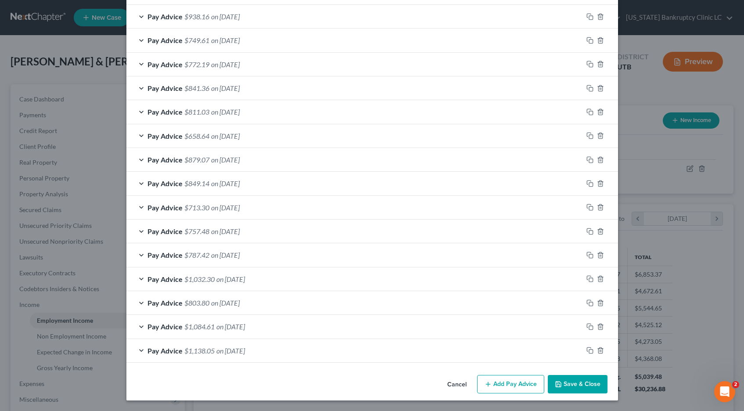
click at [579, 382] on button "Save & Close" at bounding box center [578, 384] width 60 height 18
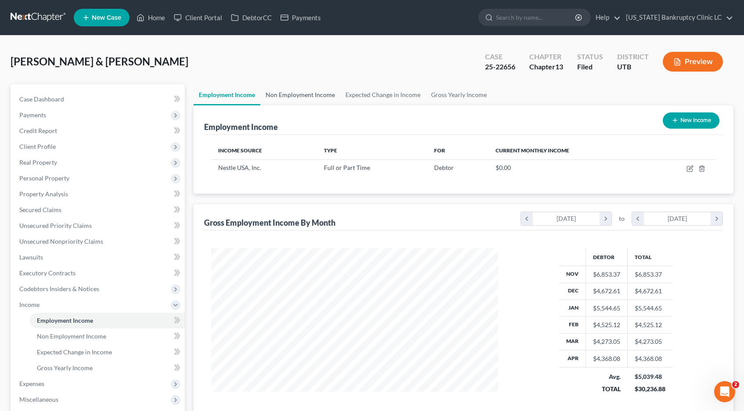
click at [295, 95] on link "Non Employment Income" at bounding box center [300, 94] width 80 height 21
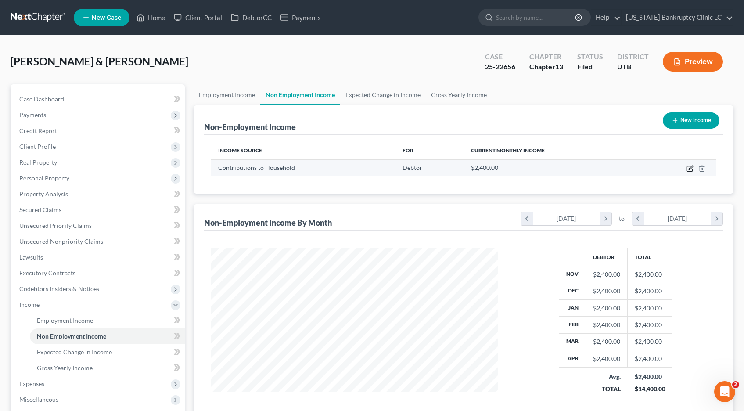
click at [690, 169] on icon "button" at bounding box center [691, 168] width 4 height 4
select select "8"
select select "0"
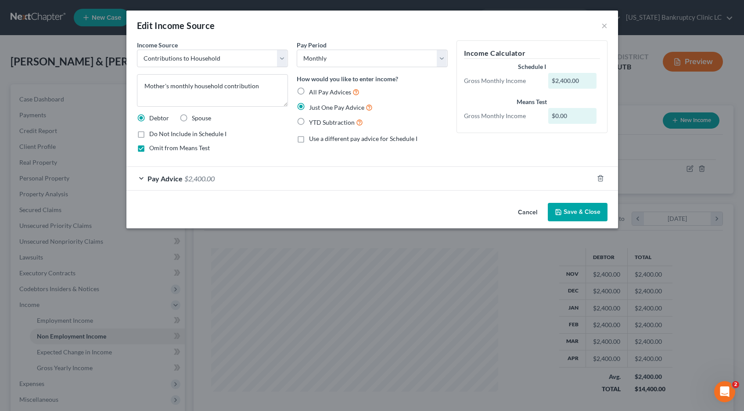
click at [575, 214] on button "Save & Close" at bounding box center [578, 212] width 60 height 18
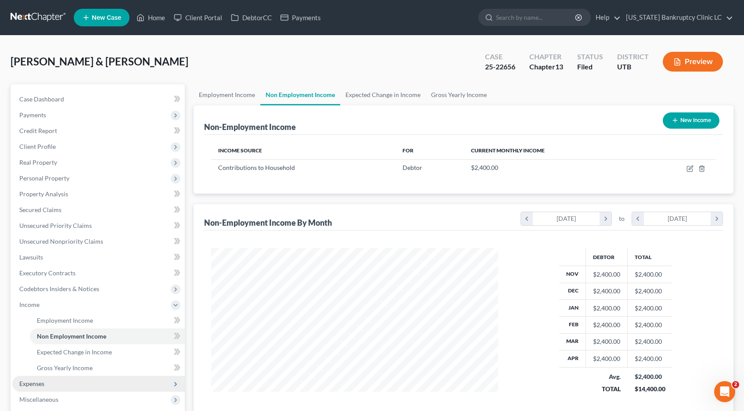
click at [32, 384] on span "Expenses" at bounding box center [31, 383] width 25 height 7
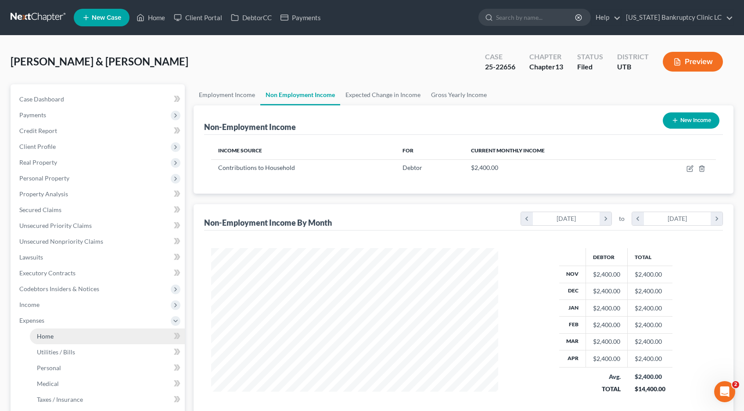
click at [53, 338] on link "Home" at bounding box center [107, 336] width 155 height 16
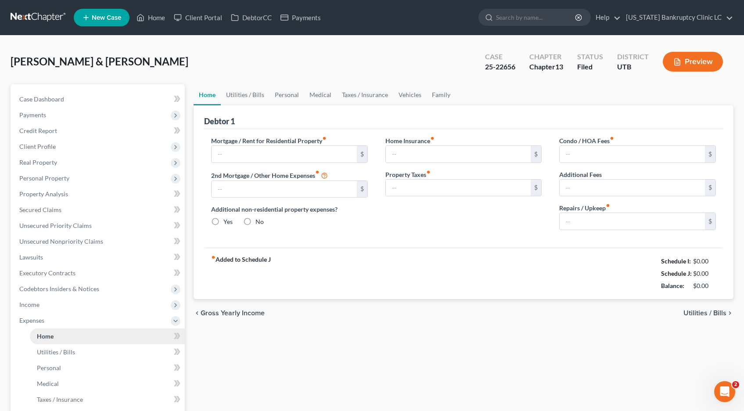
type input "1,643.00"
type input "0.00"
radio input "true"
type input "200.00"
type input "0.00"
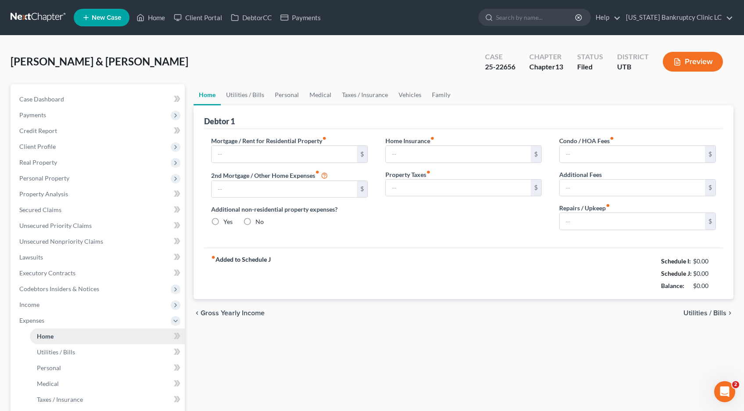
type input "160.00"
type input "0.00"
type input "35.00"
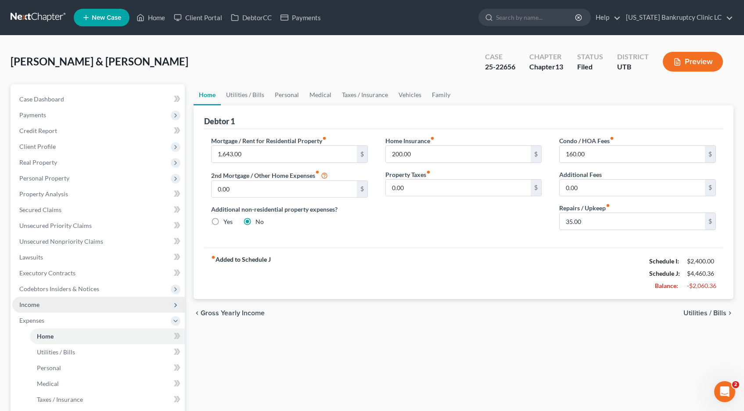
click at [32, 306] on span "Income" at bounding box center [29, 304] width 20 height 7
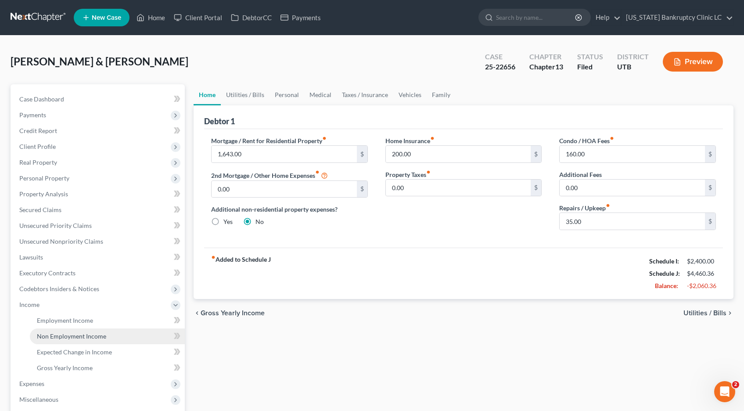
click at [51, 335] on span "Non Employment Income" at bounding box center [71, 335] width 69 height 7
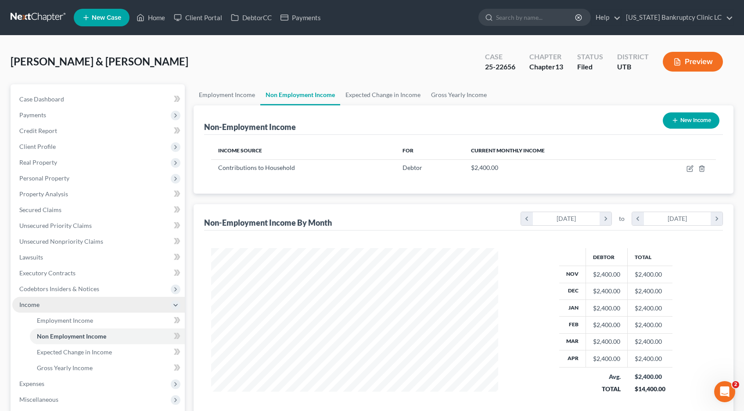
scroll to position [158, 305]
click at [685, 120] on button "New Income" at bounding box center [691, 120] width 57 height 16
select select "0"
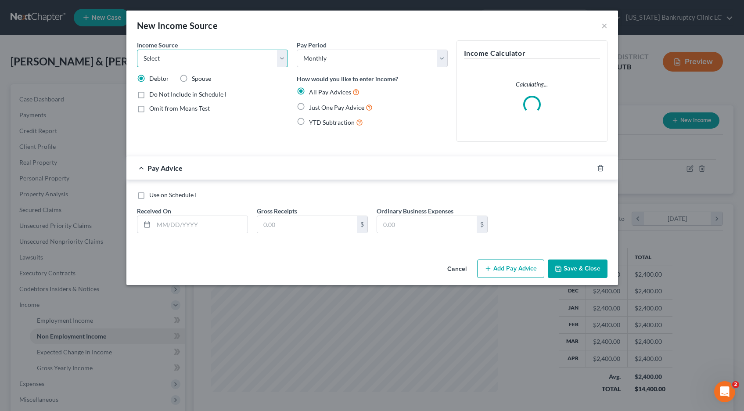
click at [169, 59] on select "Select Unemployment Disability (from employer) Pension Retirement Social Securi…" at bounding box center [212, 59] width 151 height 18
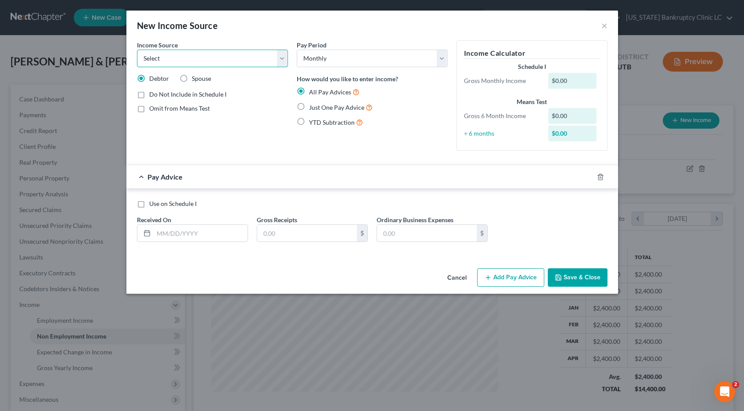
select select "8"
click at [137, 50] on select "Select Unemployment Disability (from employer) Pension Retirement Social Securi…" at bounding box center [212, 59] width 151 height 18
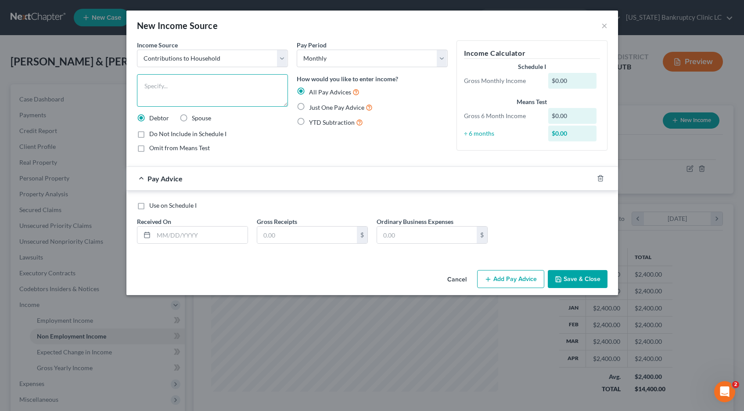
click at [177, 90] on textarea at bounding box center [212, 90] width 151 height 32
type textarea "Temporary increase in monthly support from mother while debtor completes EMT tr…"
click at [192, 237] on input "text" at bounding box center [201, 235] width 94 height 17
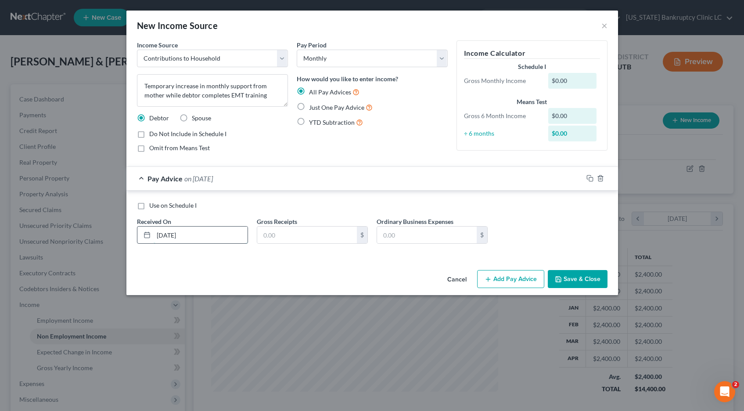
type input "[DATE]"
type input "2,168.36"
click at [585, 279] on button "Save & Close" at bounding box center [578, 279] width 60 height 18
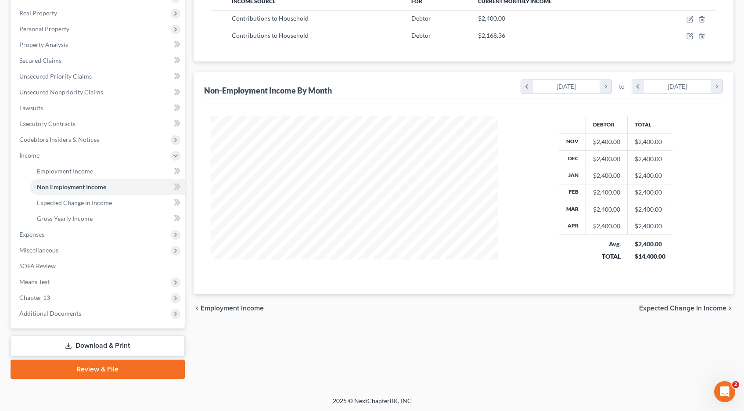
scroll to position [151, 0]
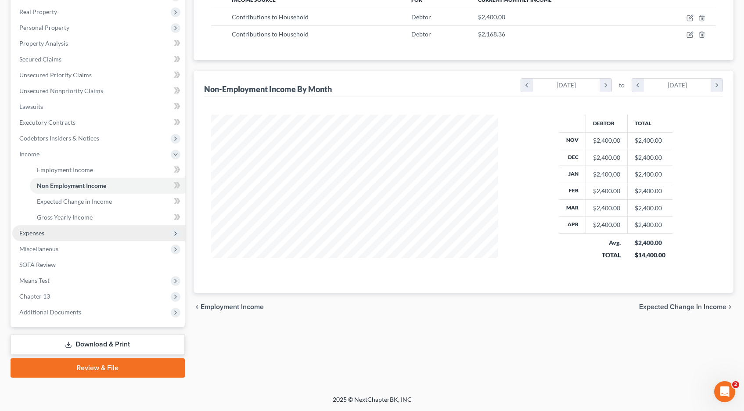
click at [41, 233] on span "Expenses" at bounding box center [31, 232] width 25 height 7
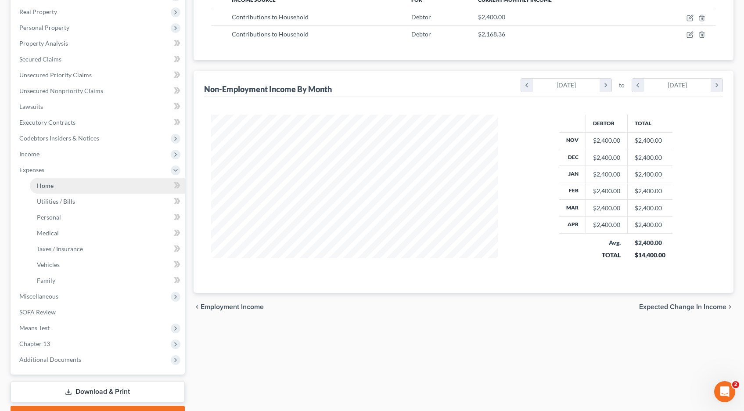
click at [40, 184] on span "Home" at bounding box center [45, 185] width 17 height 7
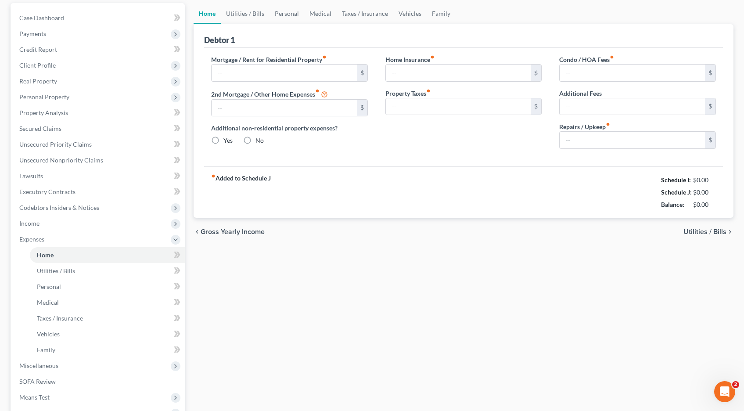
type input "1,643.00"
type input "0.00"
radio input "true"
type input "200.00"
type input "0.00"
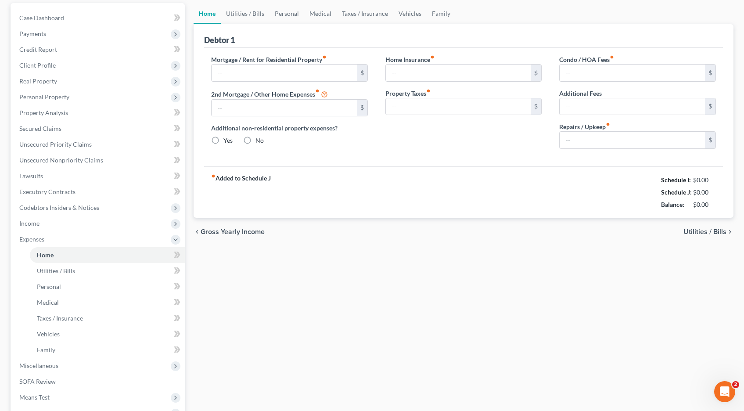
type input "160.00"
type input "0.00"
type input "35.00"
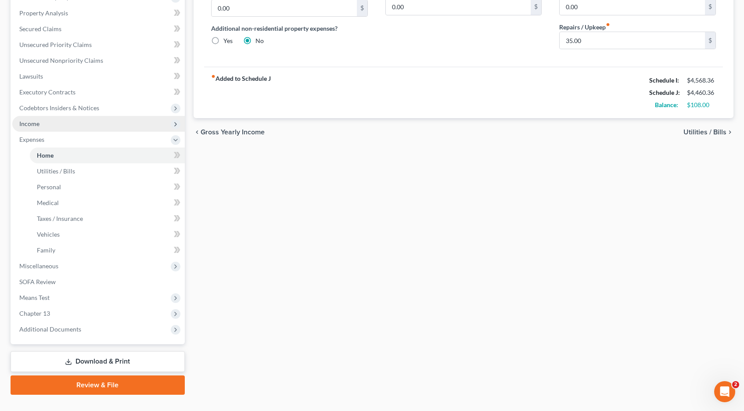
scroll to position [198, 0]
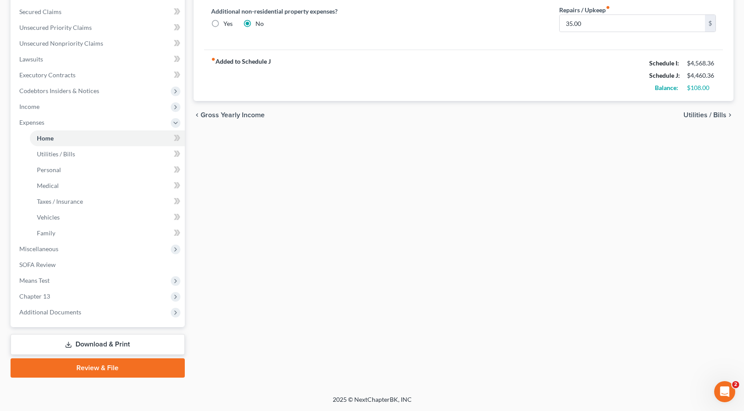
click at [94, 344] on link "Download & Print" at bounding box center [98, 344] width 174 height 21
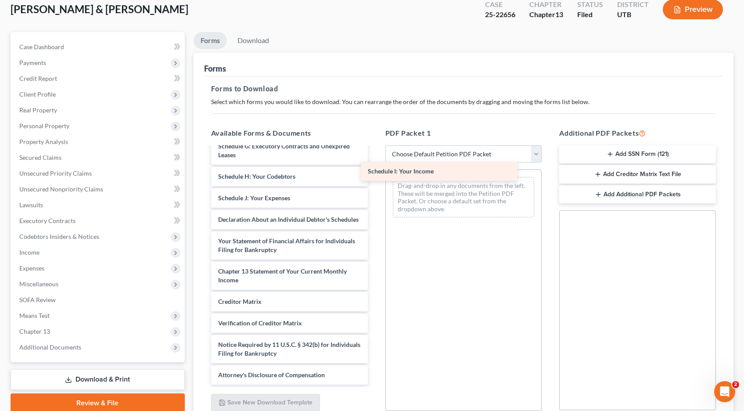
scroll to position [240, 0]
drag, startPoint x: 241, startPoint y: 176, endPoint x: 415, endPoint y: 177, distance: 173.4
click at [375, 177] on div "Schedule I: Your Income Chapter 13 Plan (Chapter 13 Plan - [US_STATE] Bankruptc…" at bounding box center [289, 146] width 171 height 477
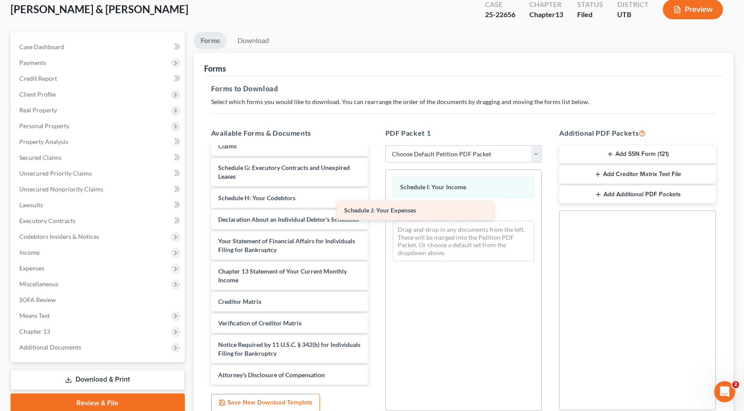
scroll to position [218, 0]
drag, startPoint x: 258, startPoint y: 198, endPoint x: 400, endPoint y: 205, distance: 141.5
click at [375, 205] on div "Schedule J: Your Expenses Chapter 13 Plan (Chapter 13 Plan - [US_STATE] Bankrup…" at bounding box center [289, 156] width 171 height 455
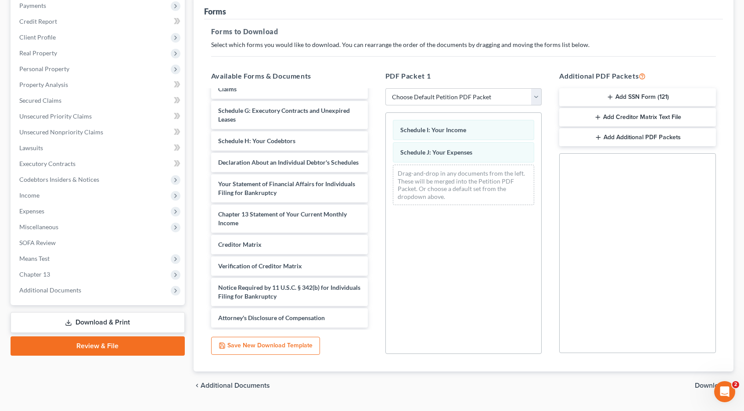
scroll to position [131, 0]
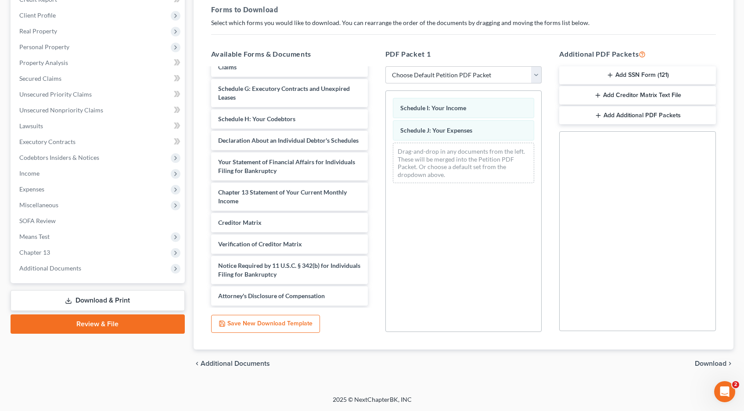
click at [706, 363] on span "Download" at bounding box center [711, 363] width 32 height 7
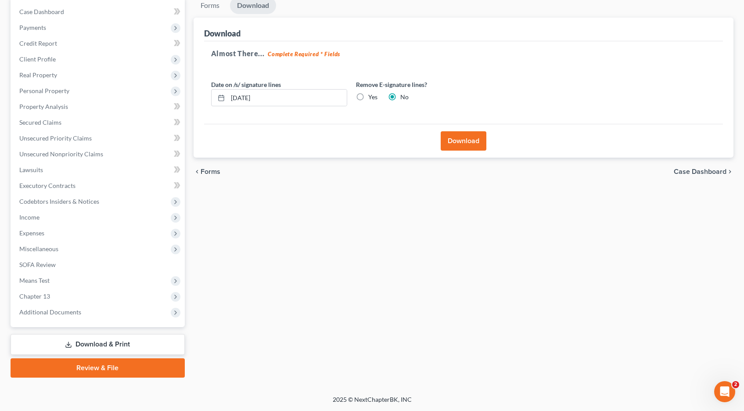
click at [453, 137] on button "Download" at bounding box center [464, 140] width 46 height 19
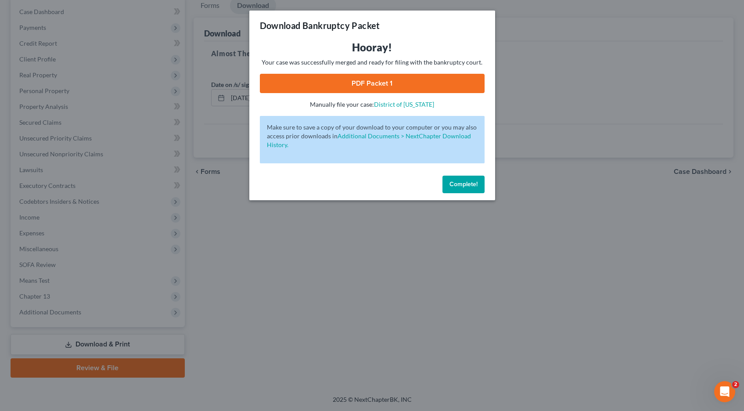
click at [386, 88] on link "PDF Packet 1" at bounding box center [372, 83] width 225 height 19
click at [469, 184] on span "Complete!" at bounding box center [464, 183] width 28 height 7
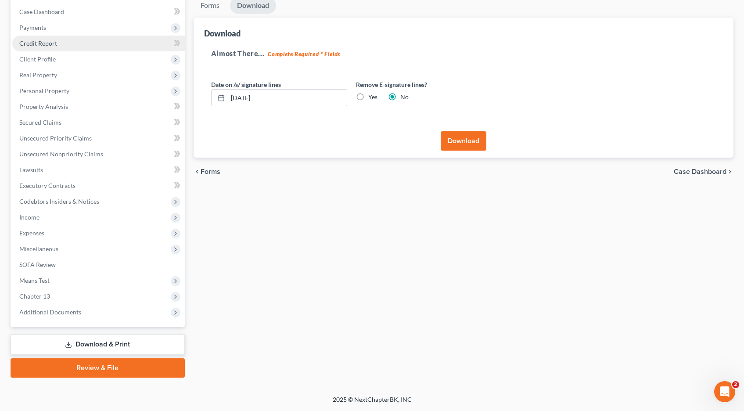
scroll to position [0, 0]
